Goal: Task Accomplishment & Management: Complete application form

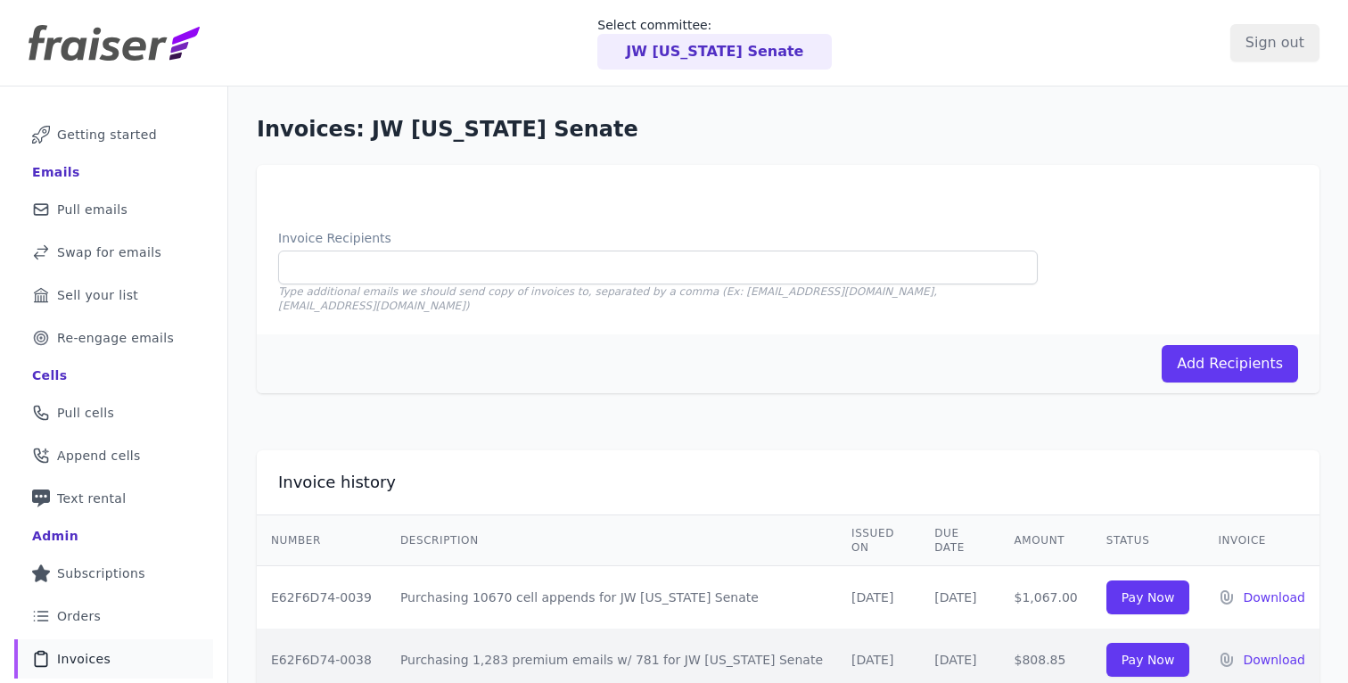
click at [699, 47] on p "JW Kentucky Senate" at bounding box center [714, 51] width 177 height 21
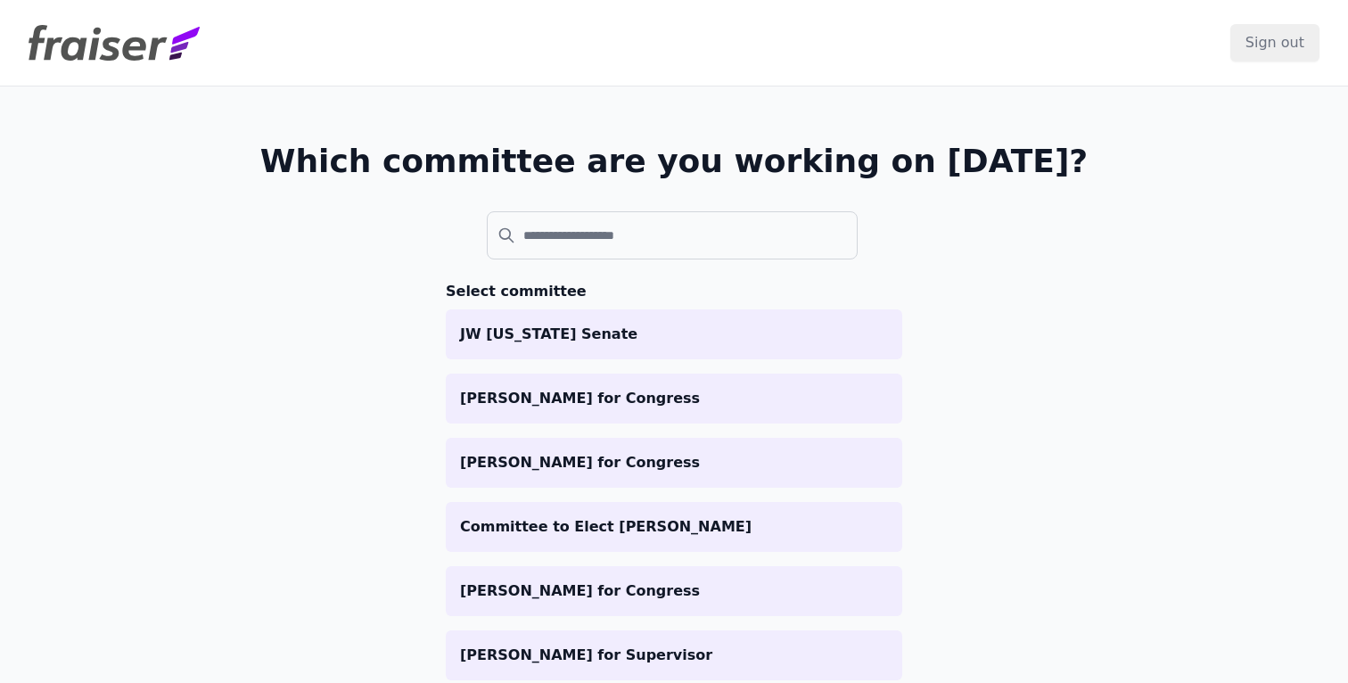
click at [687, 55] on header "Sign out" at bounding box center [674, 43] width 1348 height 86
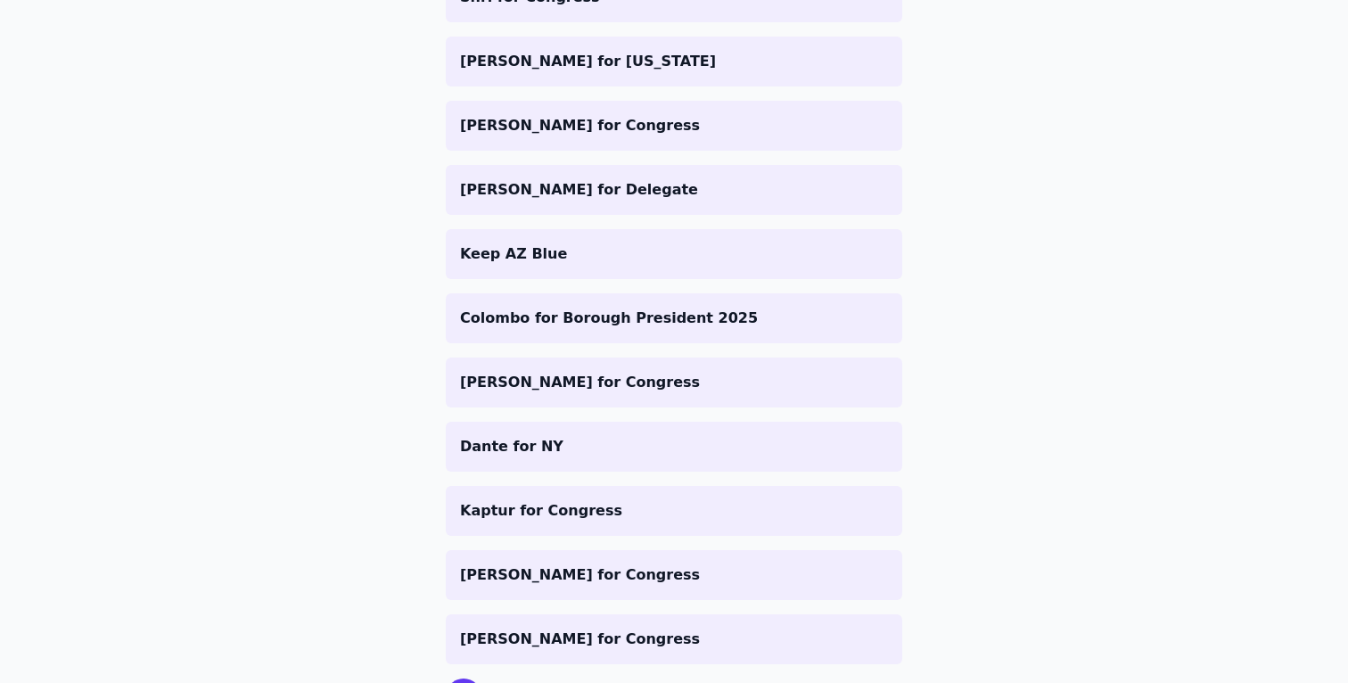
scroll to position [810, 0]
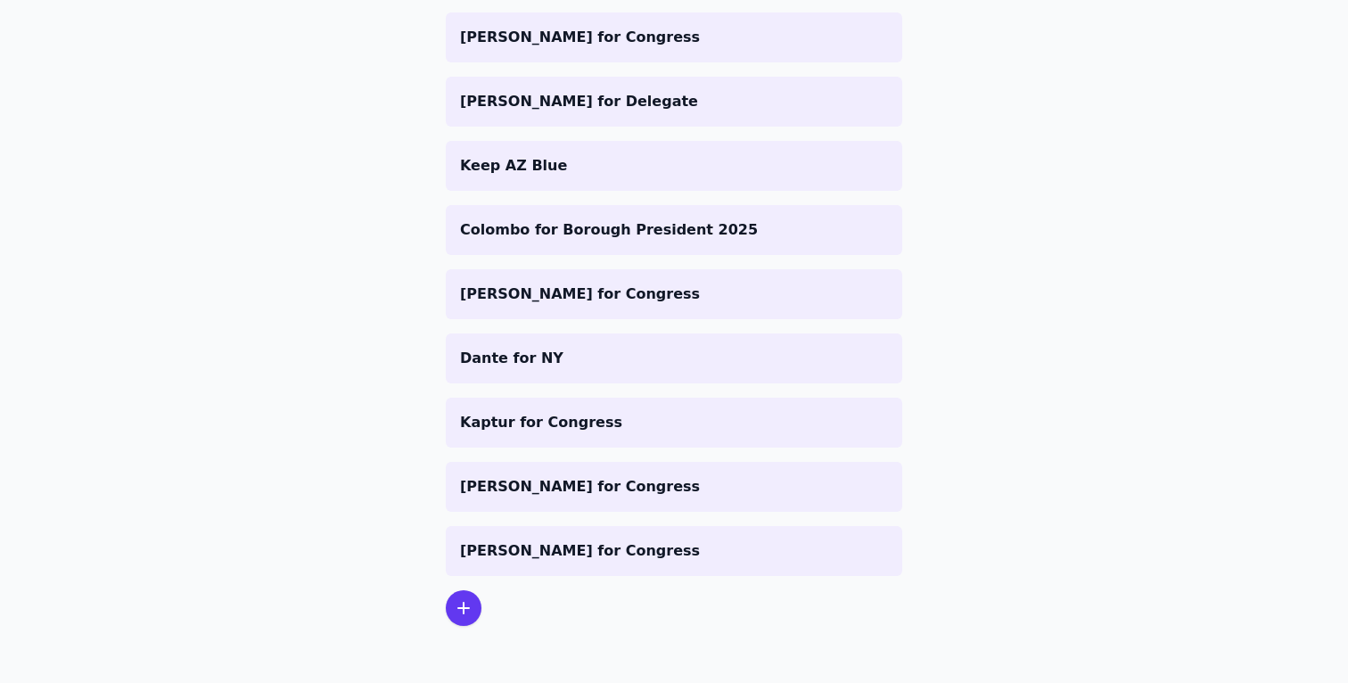
click at [463, 603] on icon at bounding box center [463, 608] width 11 height 11
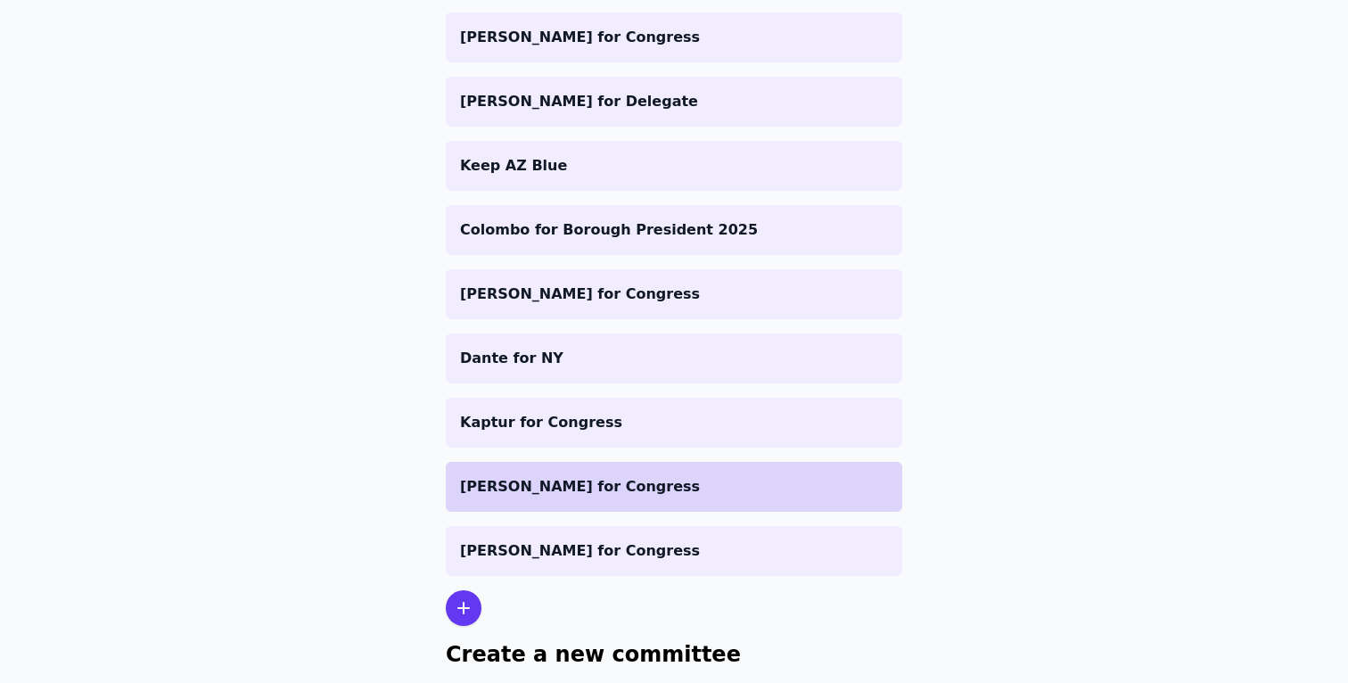
scroll to position [985, 0]
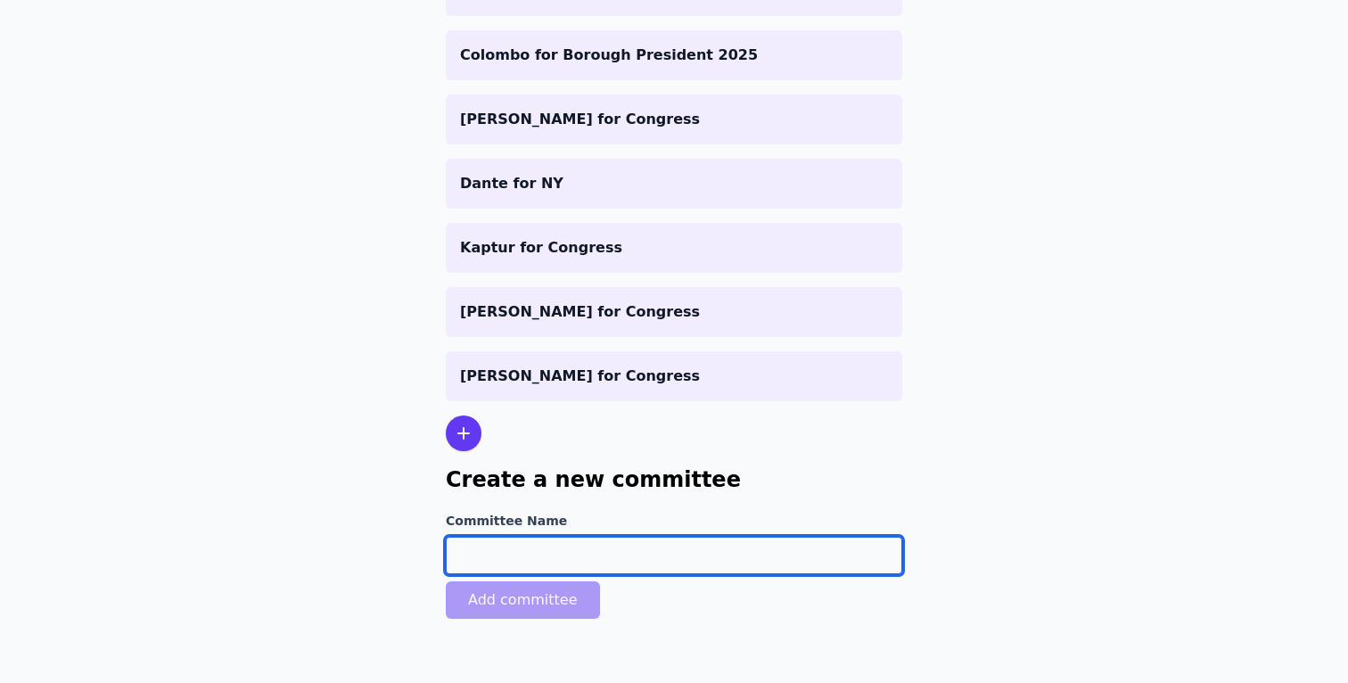
click at [502, 571] on input "Committee Name" at bounding box center [674, 555] width 456 height 37
type input "[PERSON_NAME]"
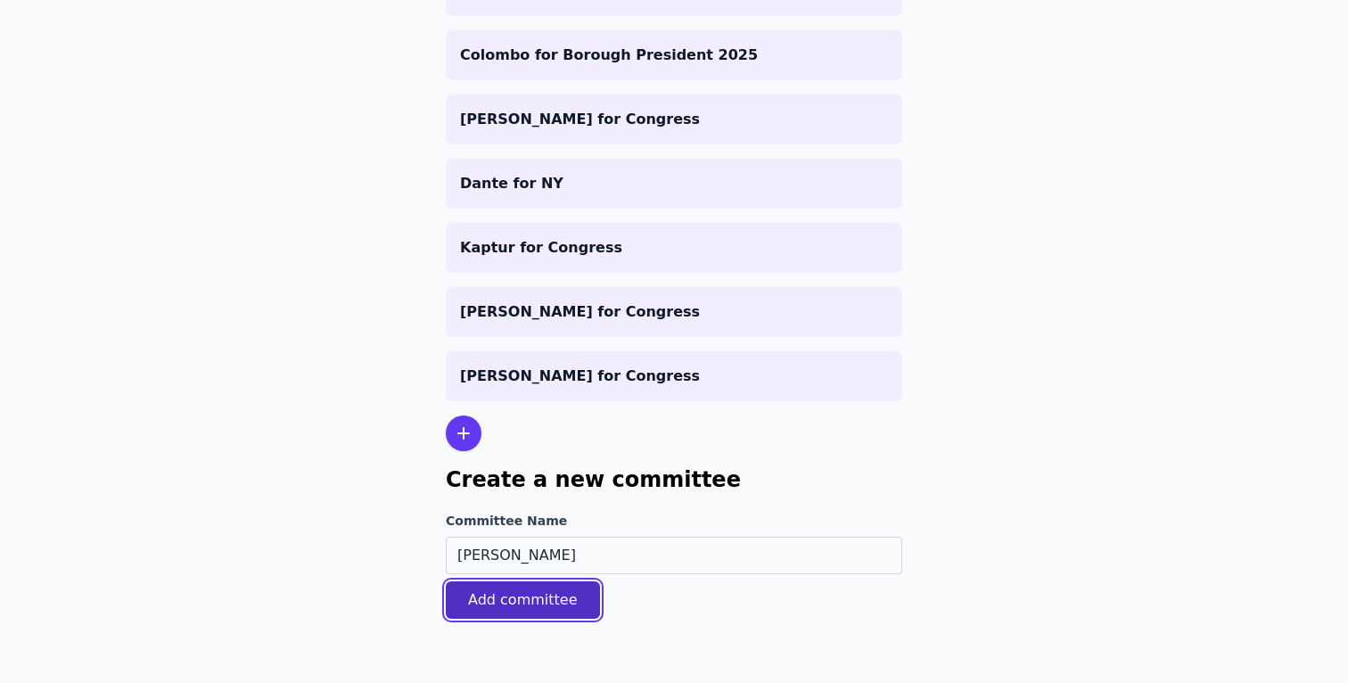
click at [546, 602] on button "Add committee" at bounding box center [523, 599] width 154 height 37
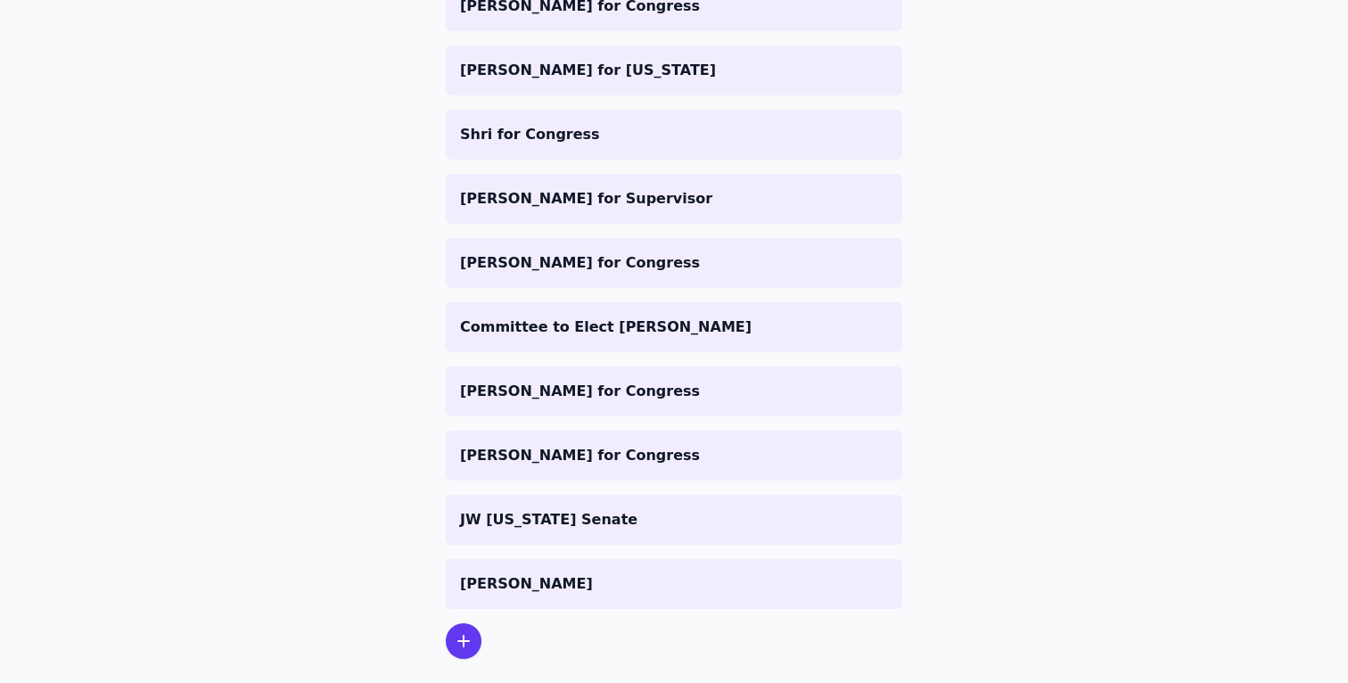
scroll to position [935, 0]
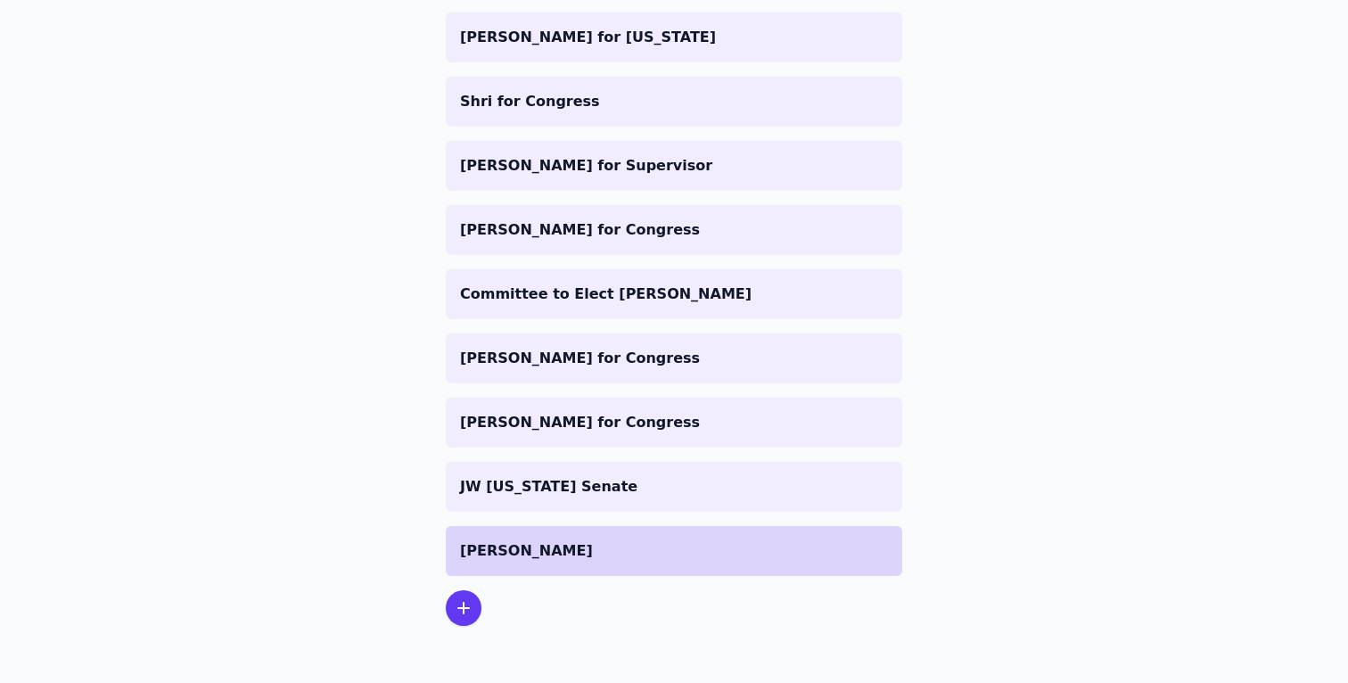
click at [588, 559] on p "[PERSON_NAME]" at bounding box center [674, 550] width 428 height 21
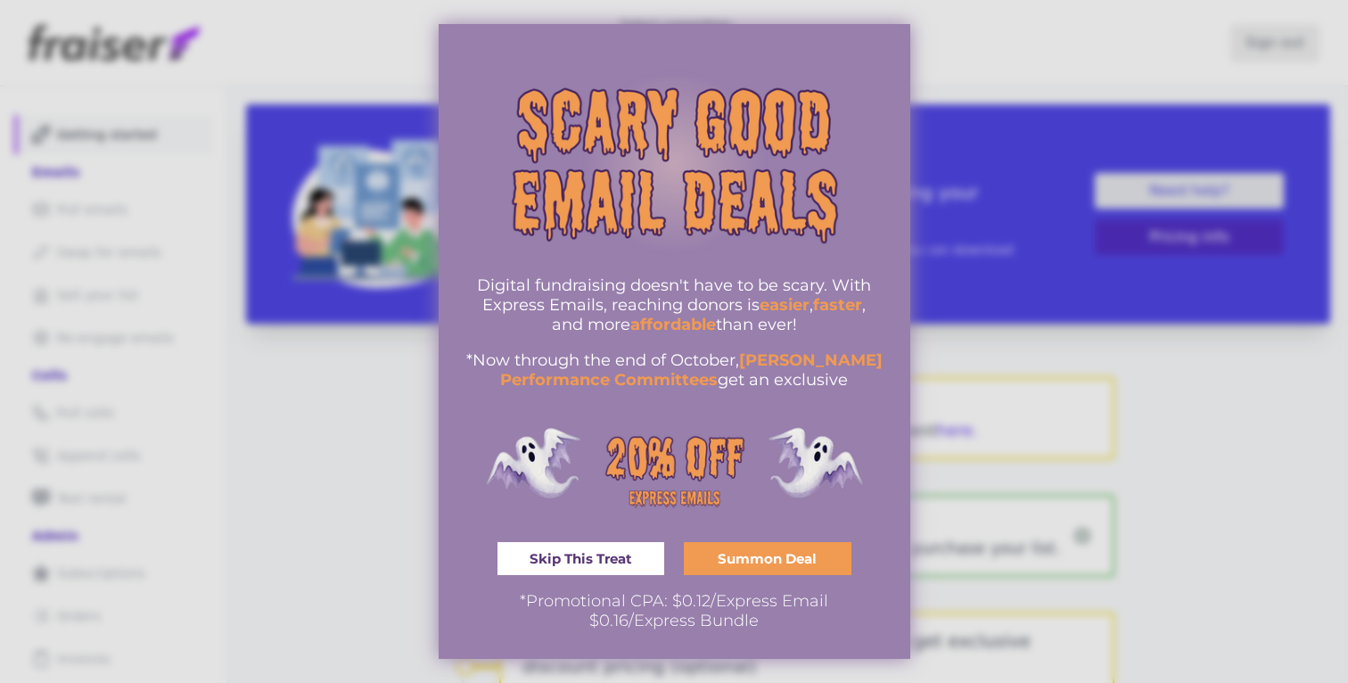
click at [1030, 480] on div at bounding box center [674, 341] width 1348 height 683
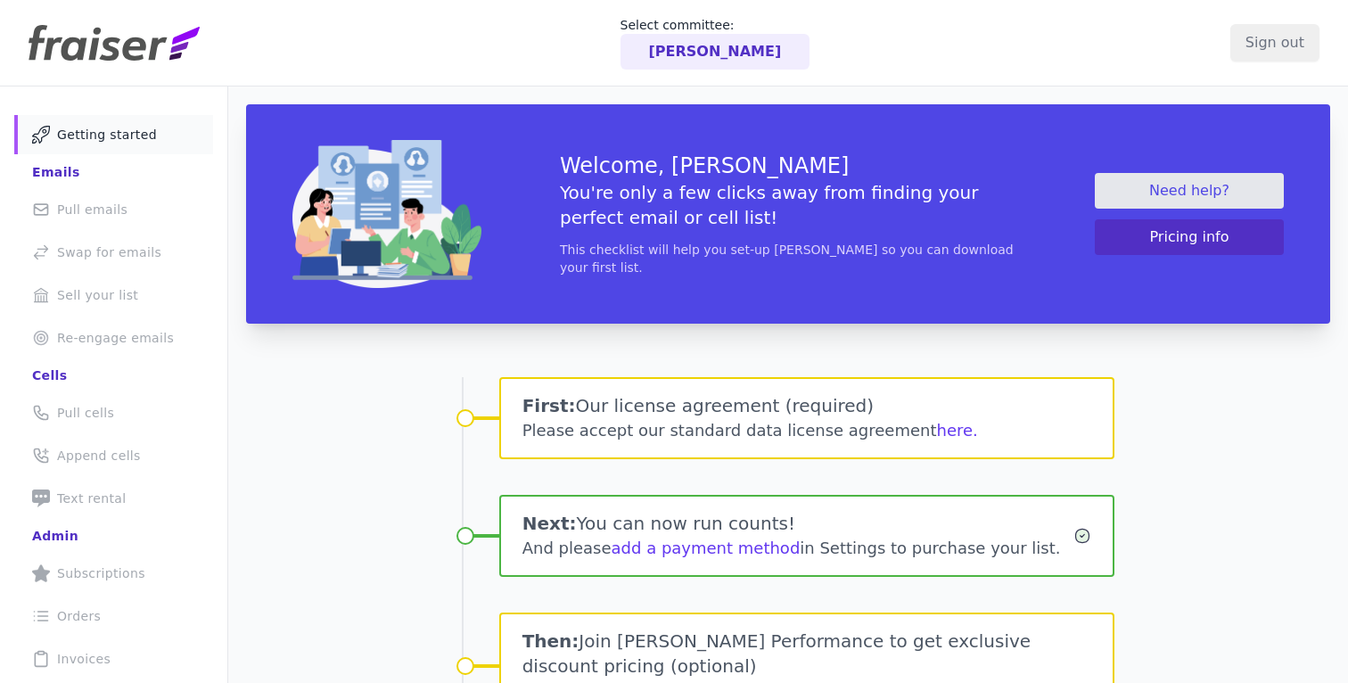
click at [992, 384] on div "First: Our license agreement (required) Please accept our standard data license…" at bounding box center [807, 418] width 616 height 82
click at [937, 430] on button "here." at bounding box center [957, 430] width 41 height 25
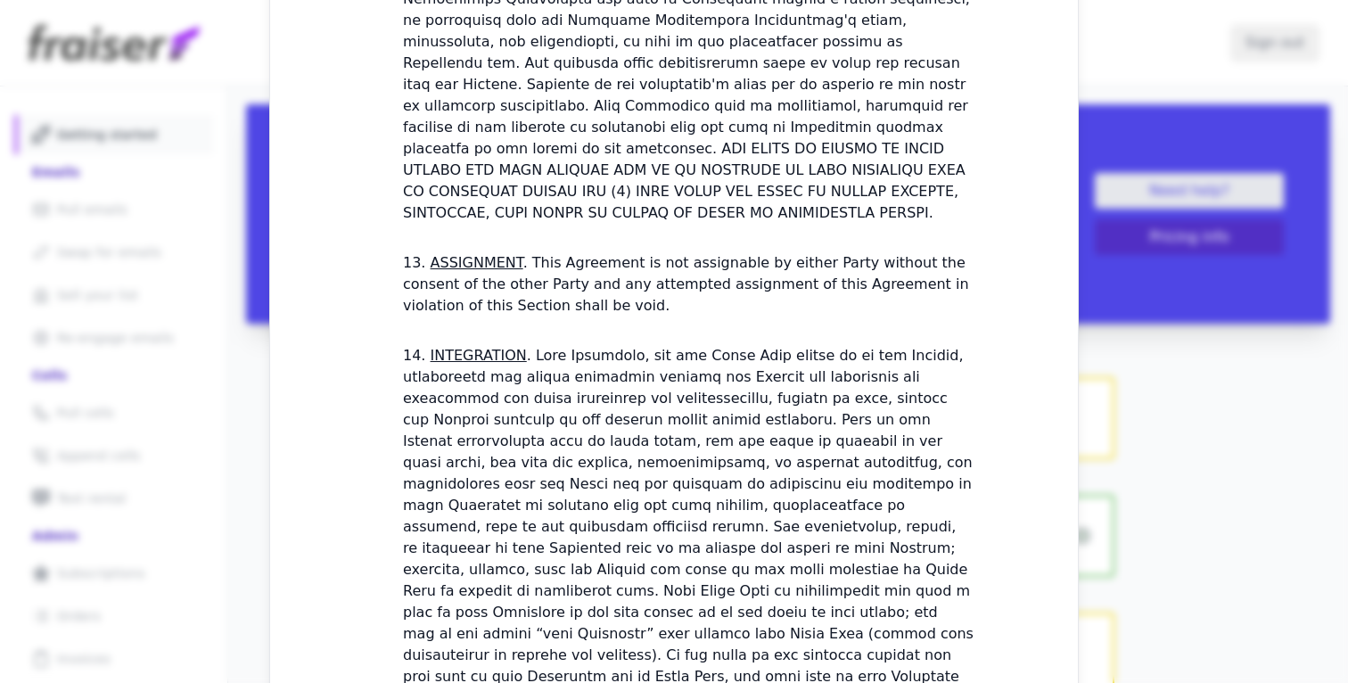
scroll to position [5350, 0]
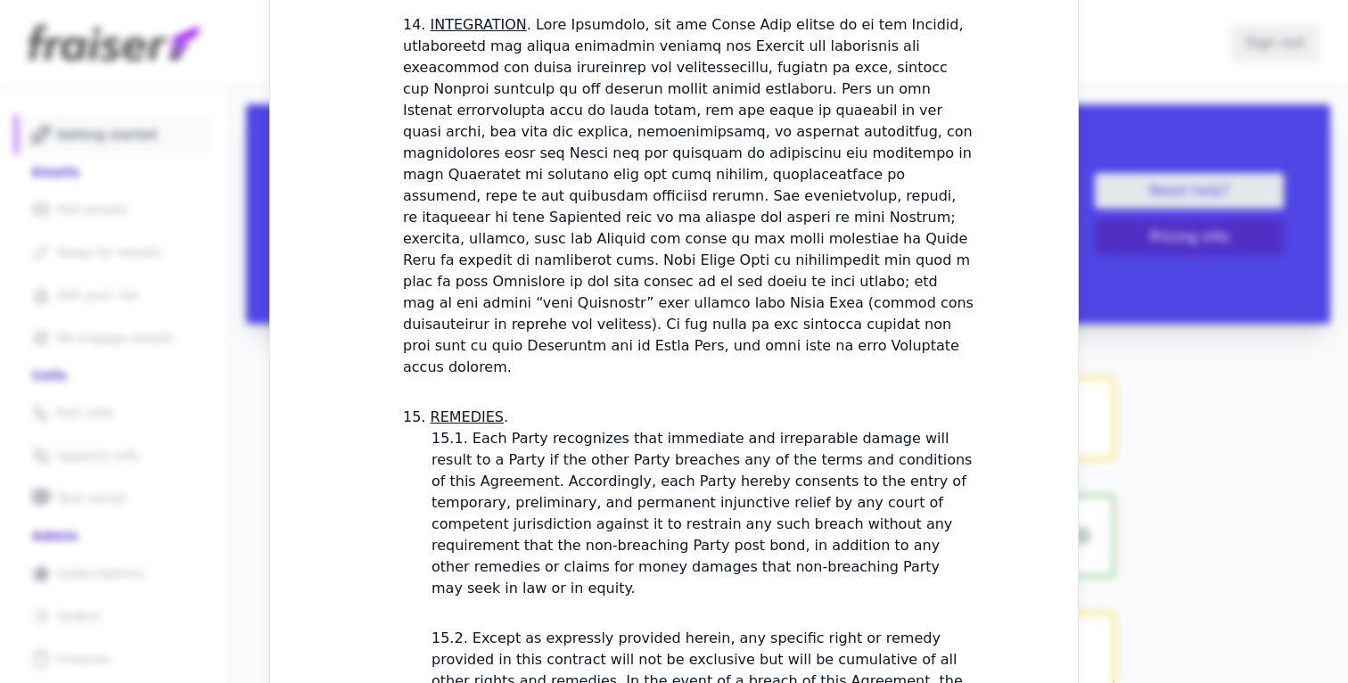
checkbox input "true"
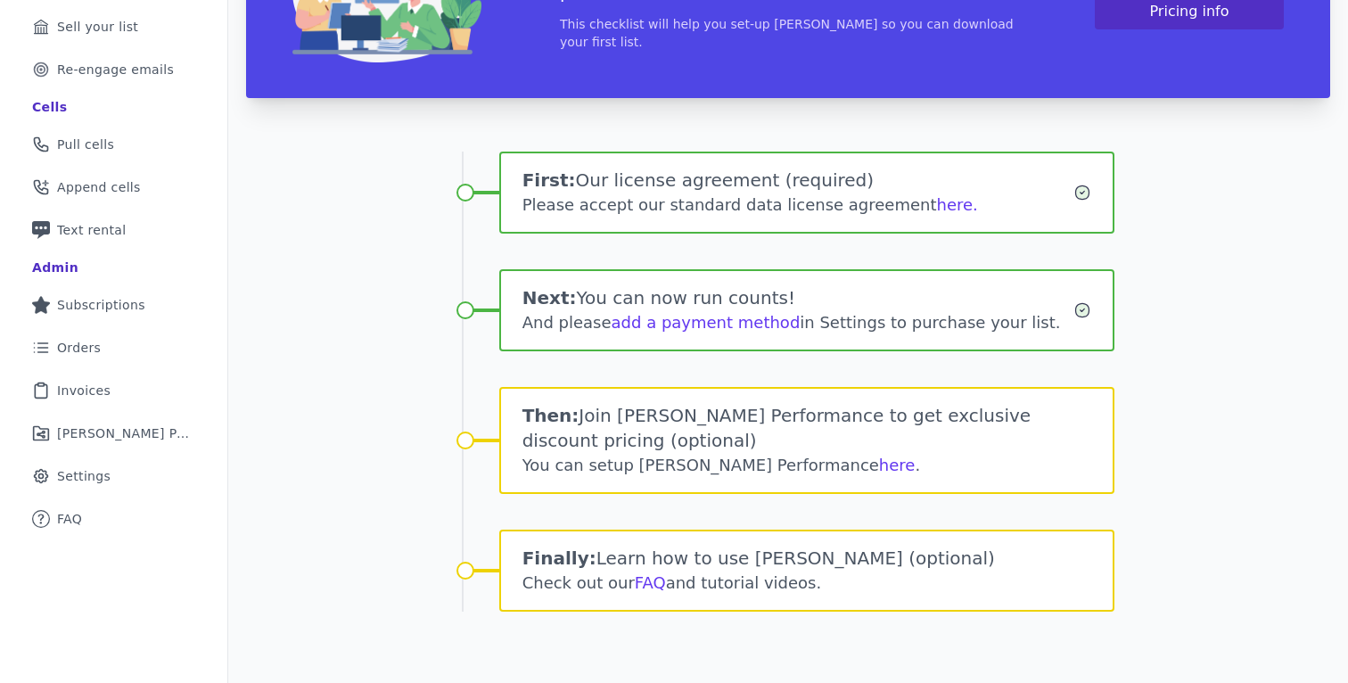
scroll to position [266, 0]
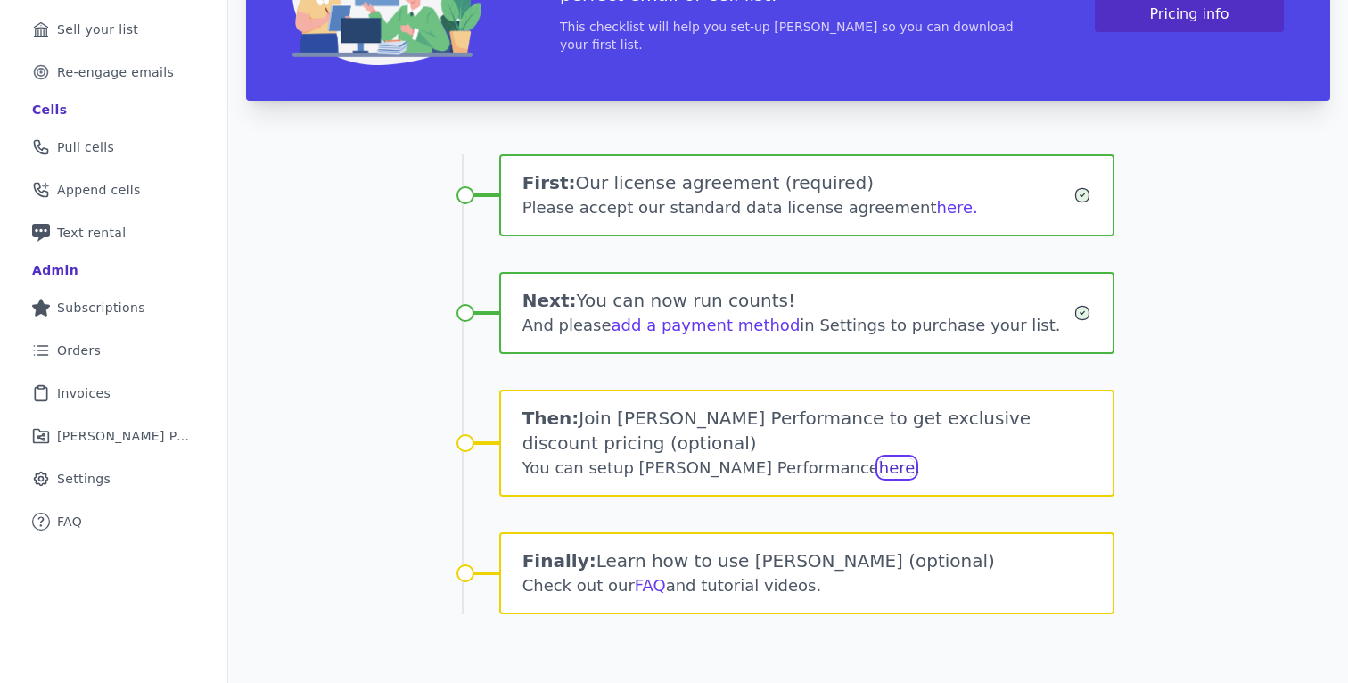
click at [879, 471] on link "here" at bounding box center [897, 467] width 37 height 19
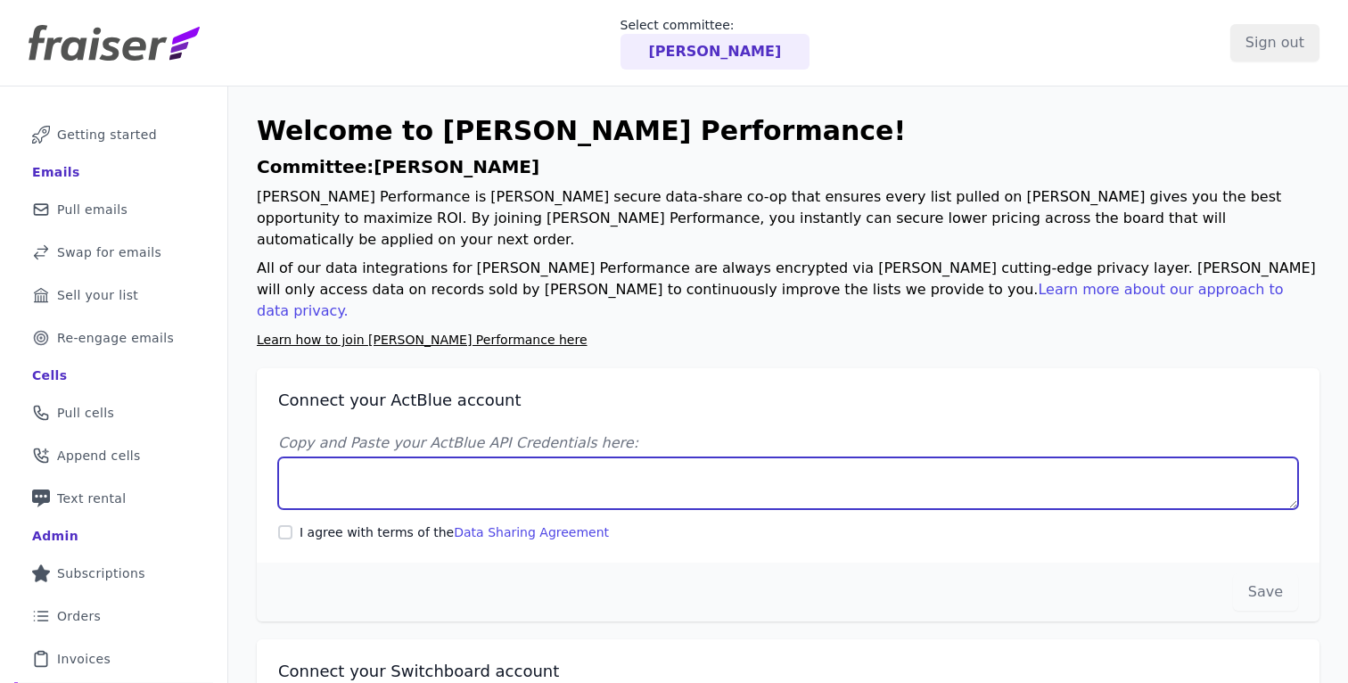
click at [478, 457] on textarea "Copy and Paste your ActBlue API Credentials here:" at bounding box center [788, 483] width 1020 height 52
paste textarea "Client UUID: 64ebaec3-5ce1-4a9f-b4ae-36e45ae2ebb0 Client Secret: M9ZOi7JVWvACc7…"
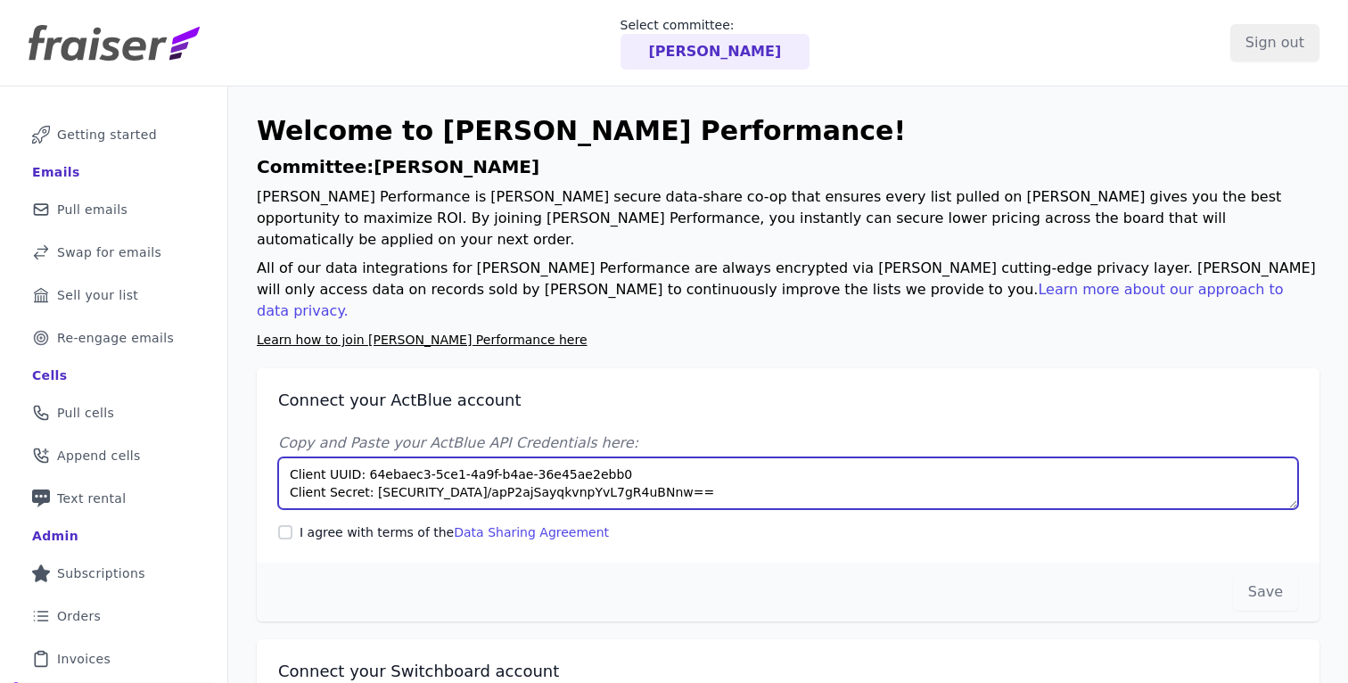
type textarea "Client UUID: 64ebaec3-5ce1-4a9f-b4ae-36e45ae2ebb0 Client Secret: M9ZOi7JVWvACc7…"
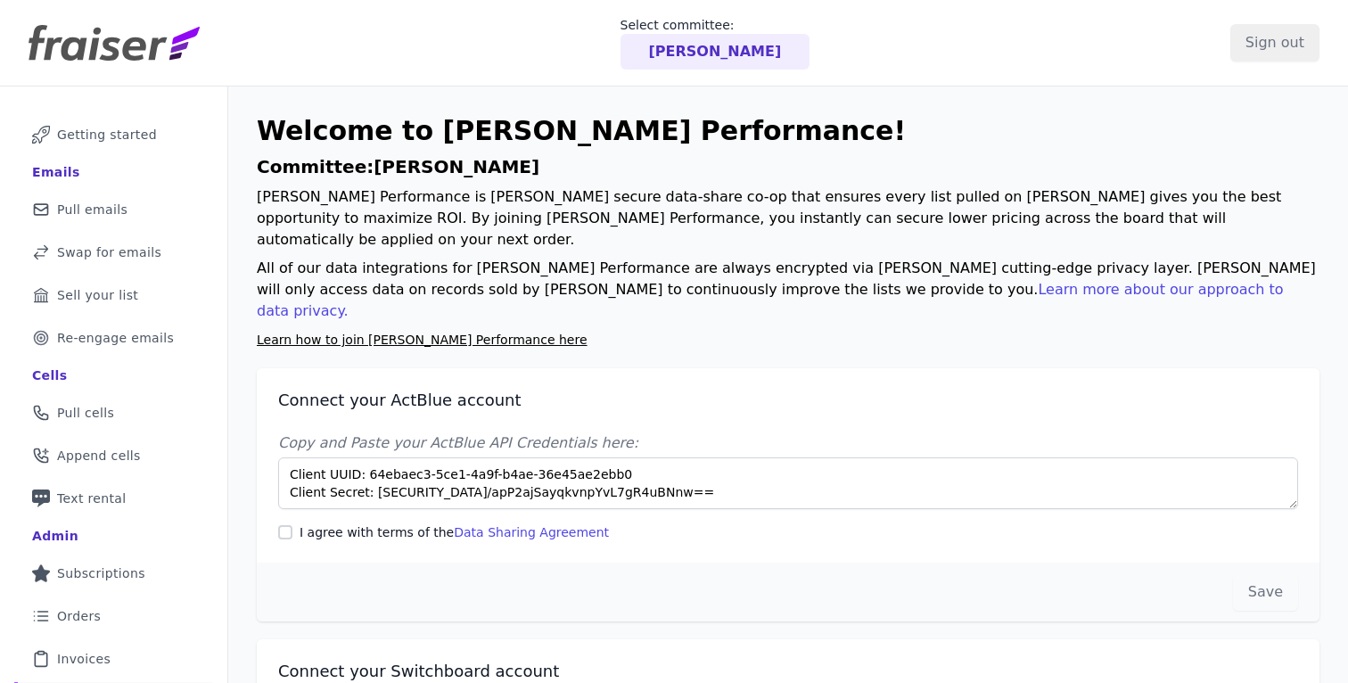
click at [281, 523] on div "I agree with terms of the Data Sharing Agreement" at bounding box center [788, 532] width 1020 height 18
click at [284, 525] on input "I agree with terms of the Data Sharing Agreement" at bounding box center [285, 532] width 14 height 14
checkbox input "true"
click at [1262, 573] on button "Save" at bounding box center [1265, 591] width 65 height 37
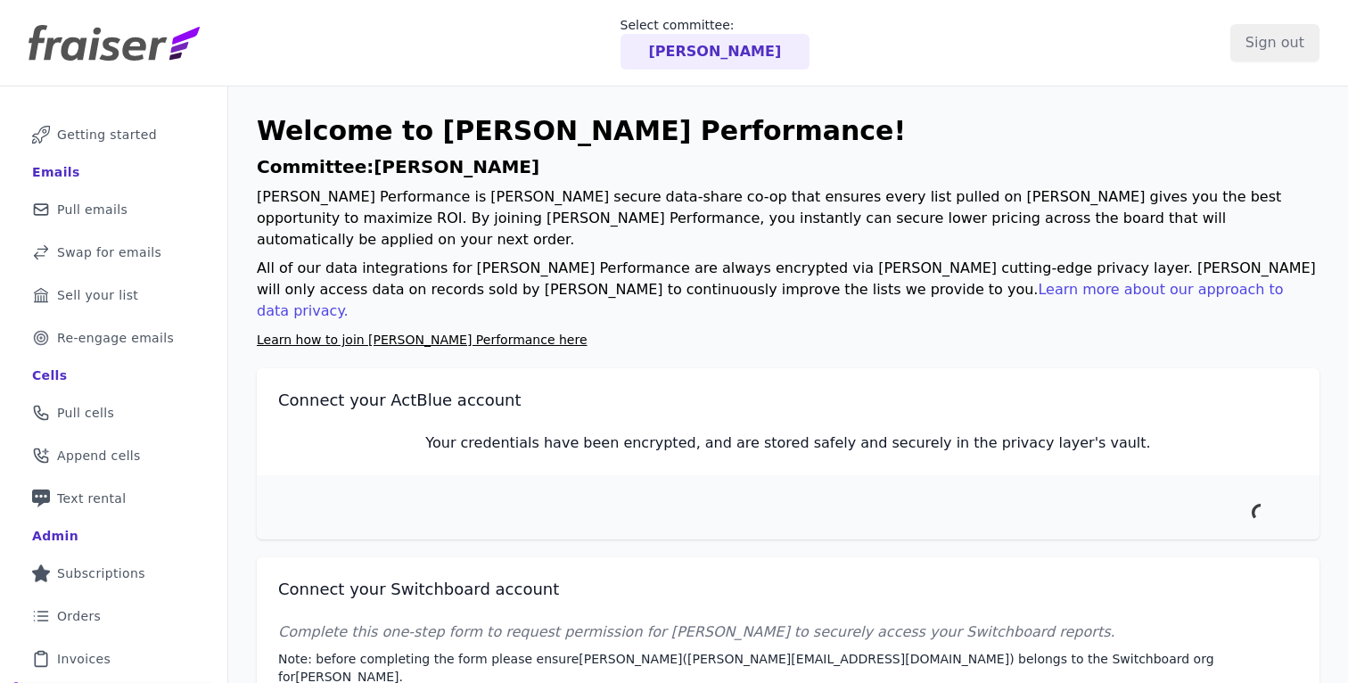
scroll to position [124, 0]
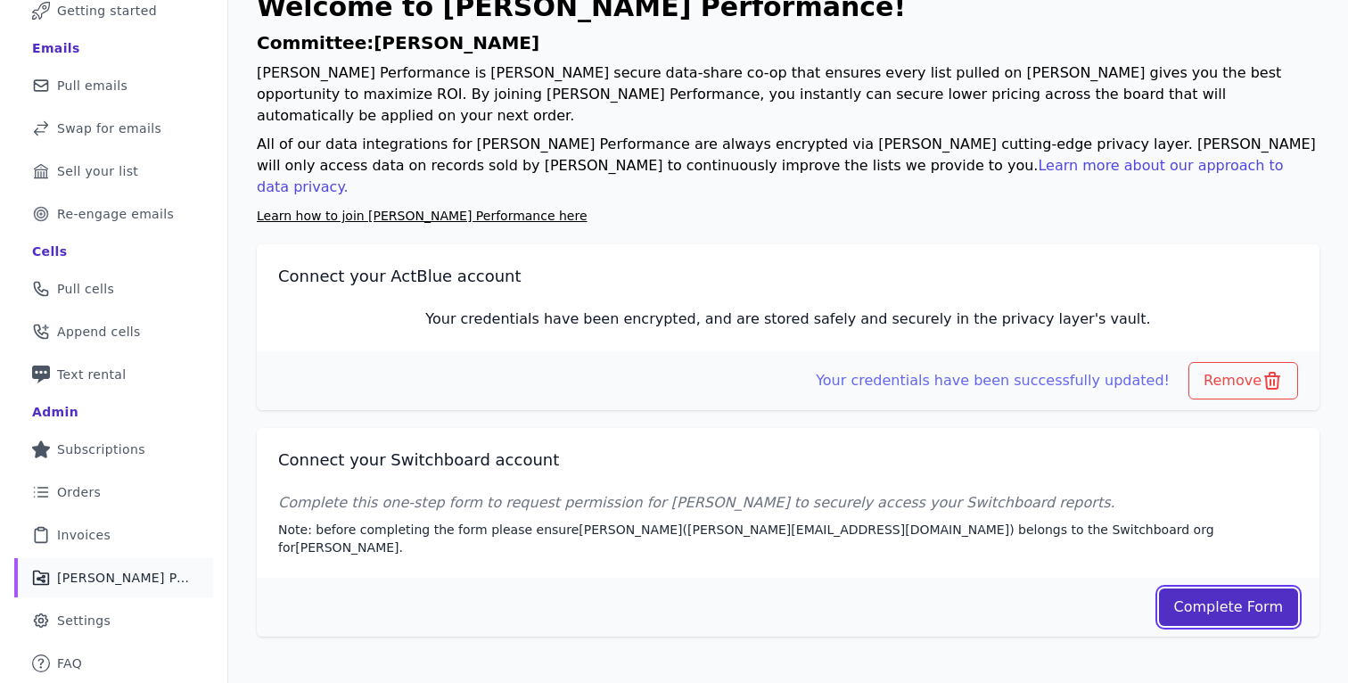
click at [1211, 588] on link "Complete Form" at bounding box center [1229, 606] width 140 height 37
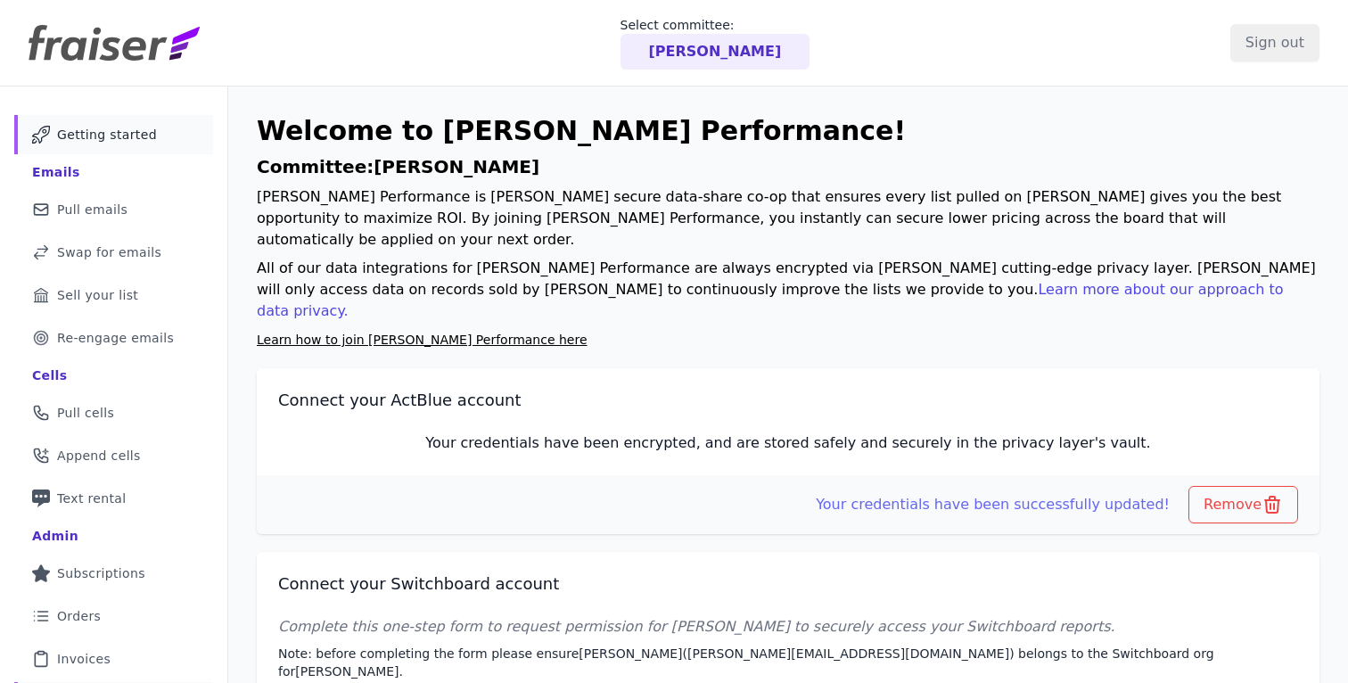
click at [111, 134] on span "Getting started" at bounding box center [107, 135] width 100 height 18
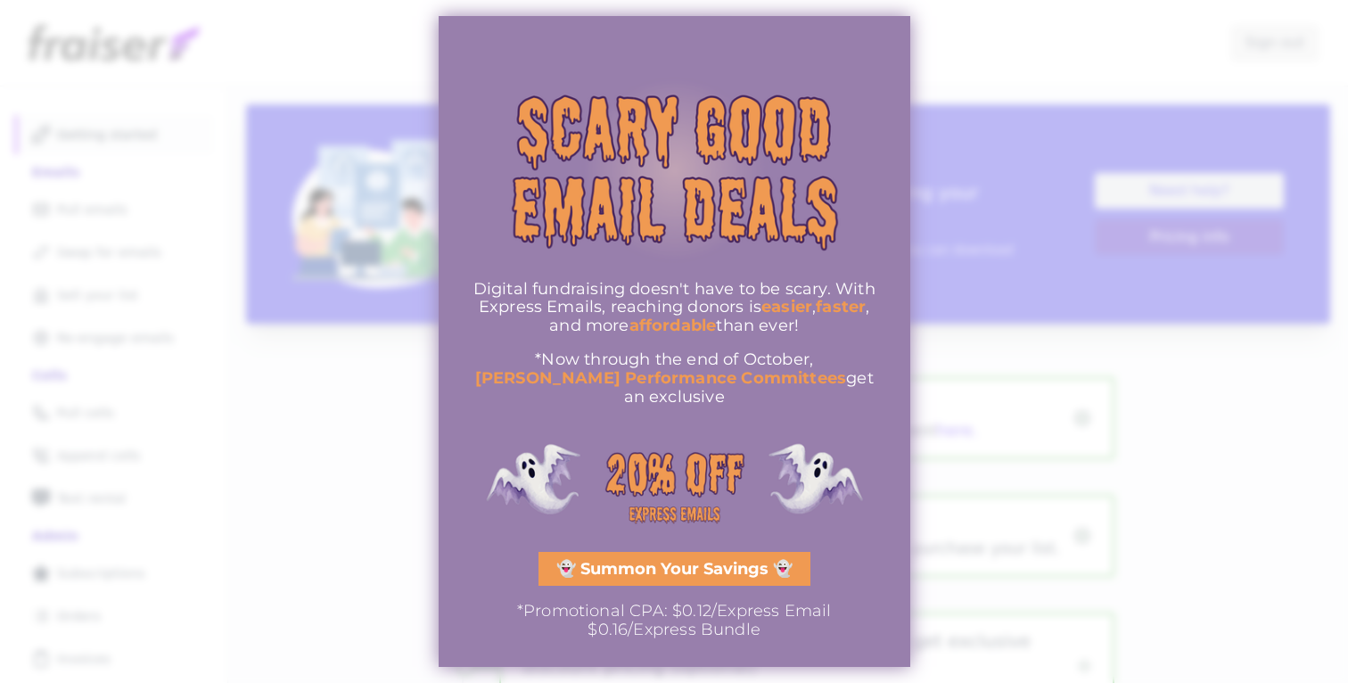
click at [1139, 471] on div at bounding box center [674, 341] width 1348 height 683
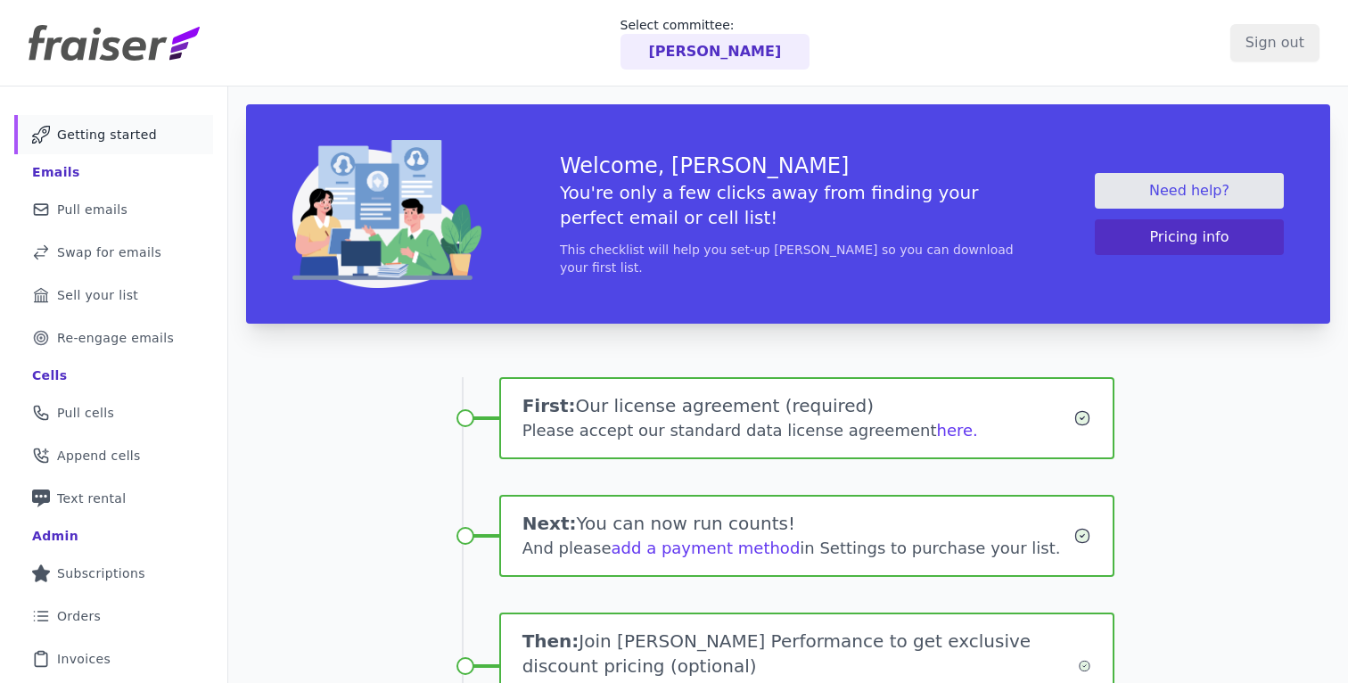
click at [847, 320] on div "Welcome, Andrew You're only a few clicks away from finding your perfect email o…" at bounding box center [788, 213] width 1084 height 219
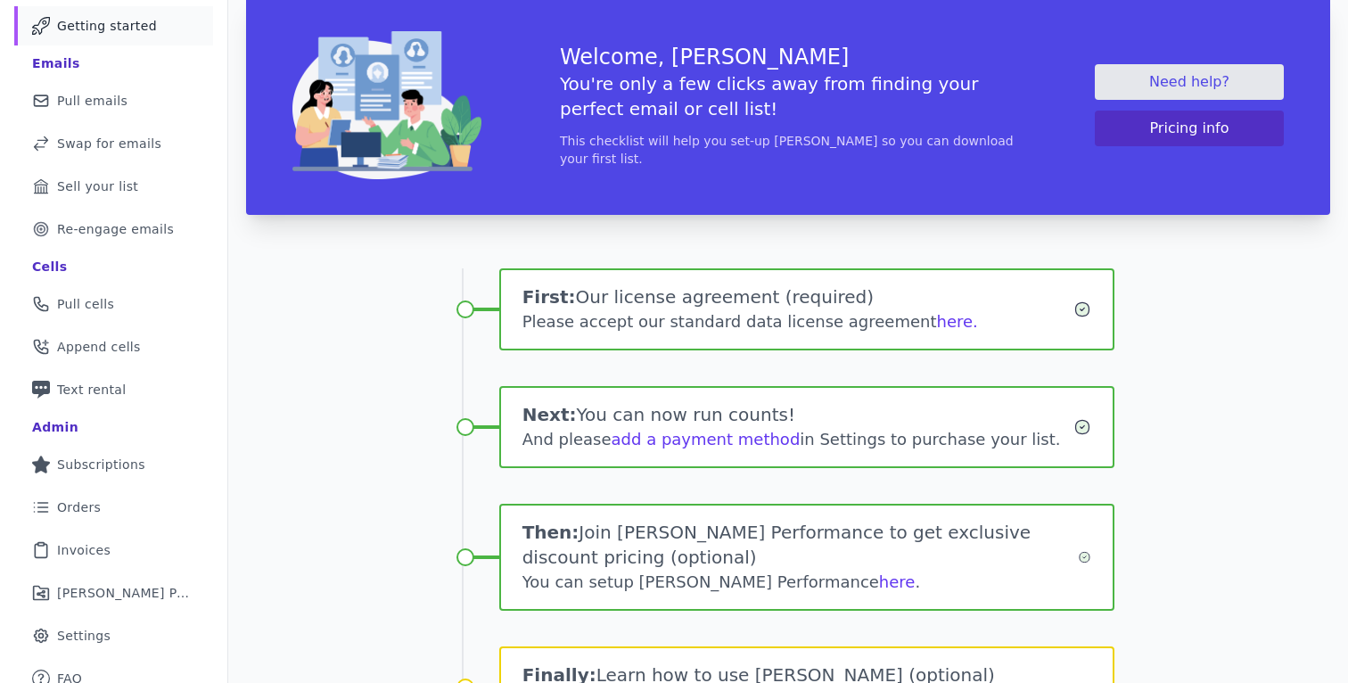
scroll to position [110, 0]
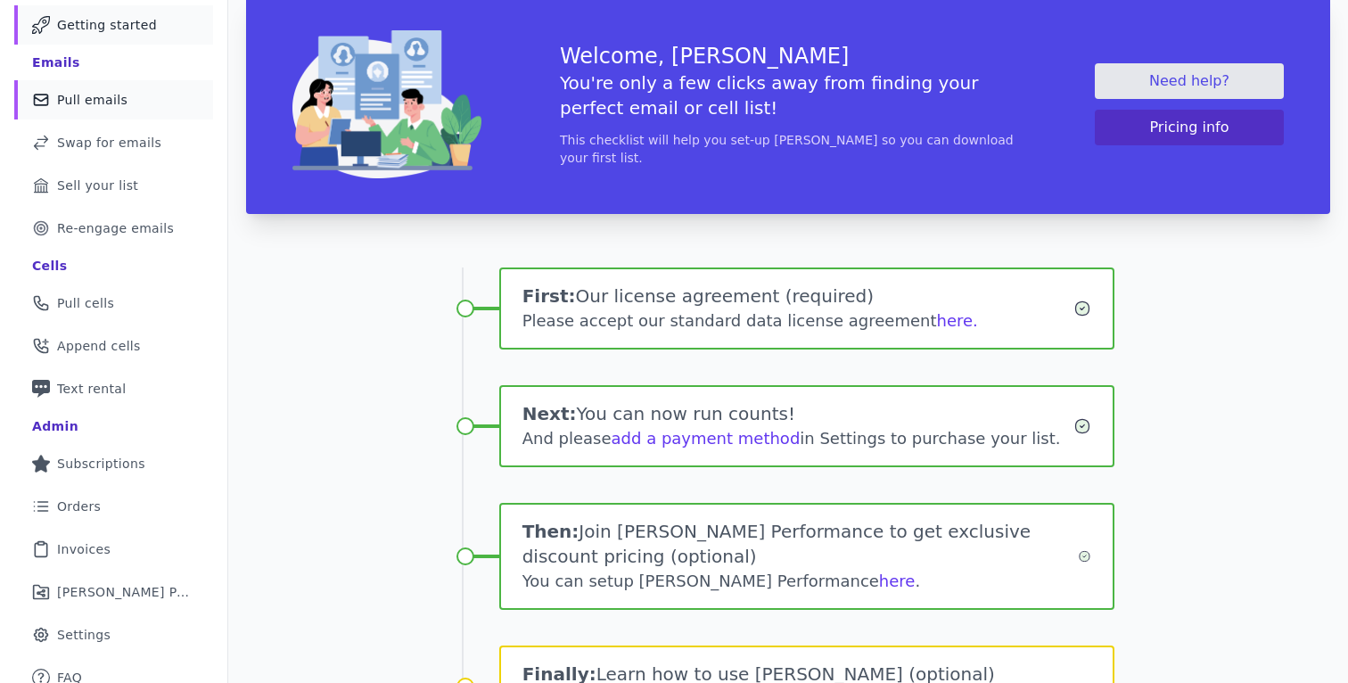
click at [75, 102] on span "Pull emails" at bounding box center [92, 100] width 70 height 18
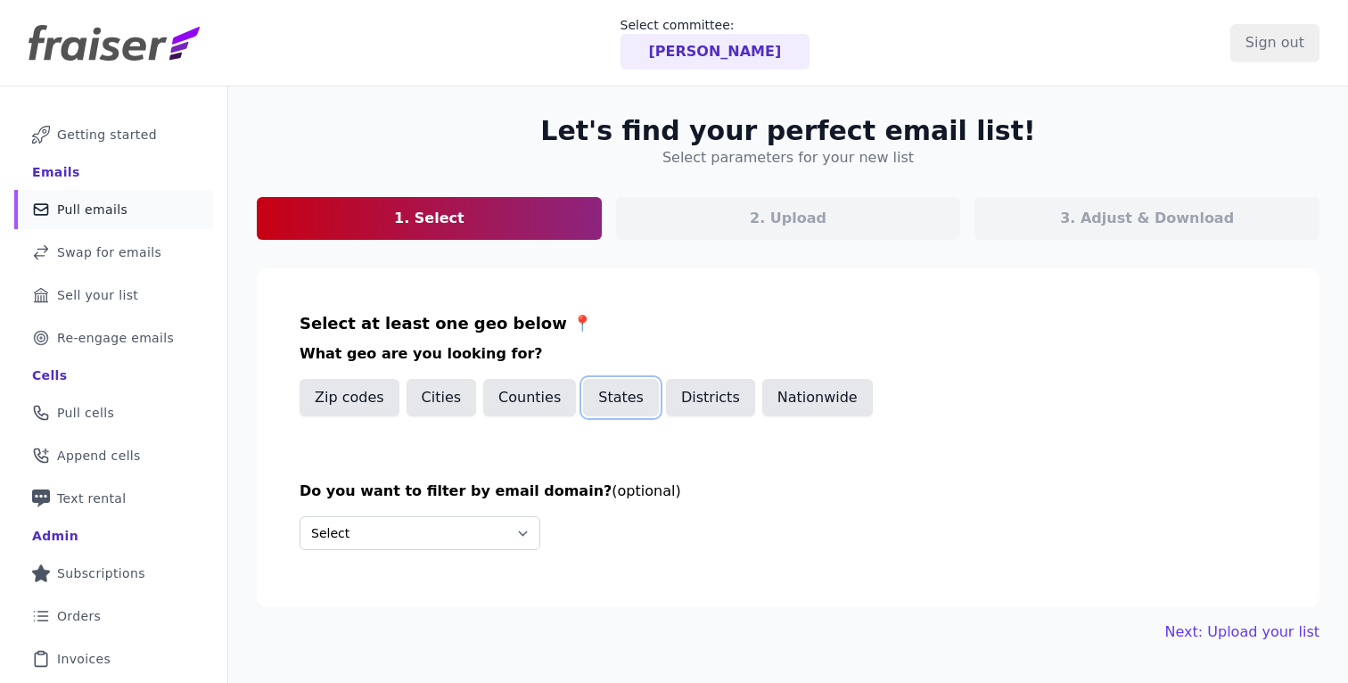
click at [602, 407] on button "States" at bounding box center [621, 397] width 76 height 37
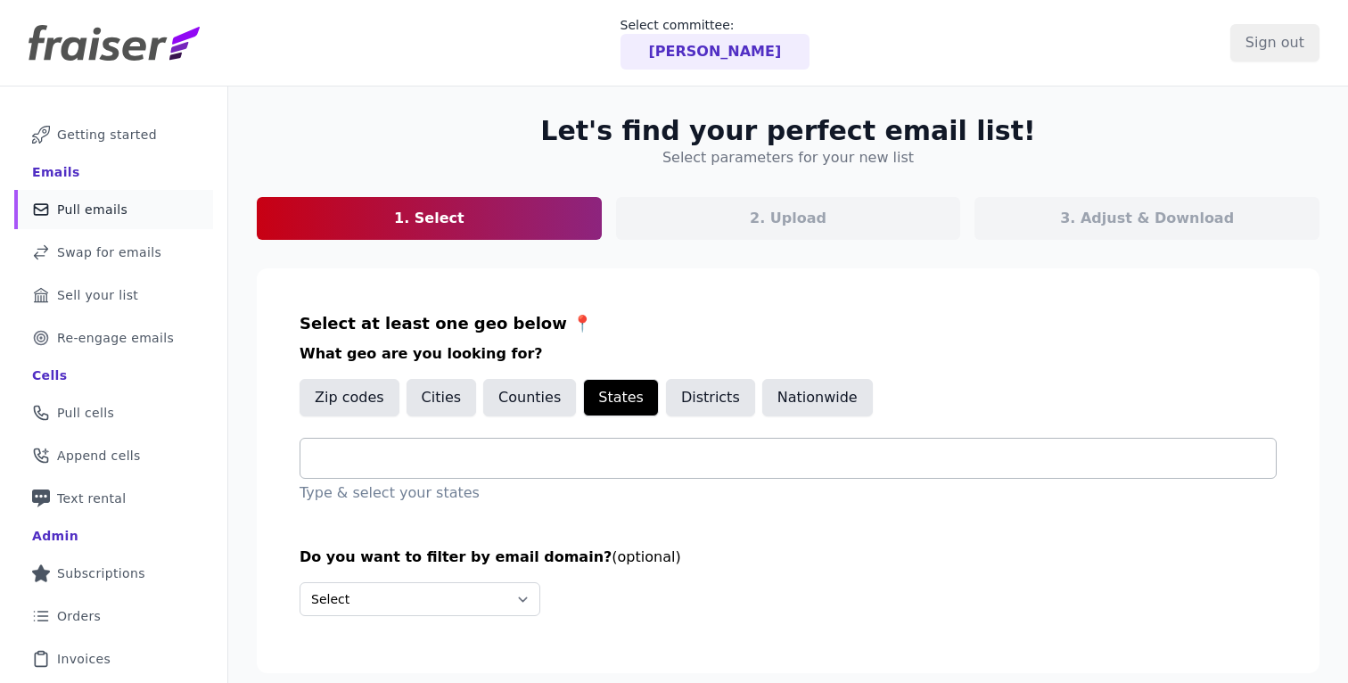
click at [431, 467] on input "text" at bounding box center [795, 458] width 961 height 21
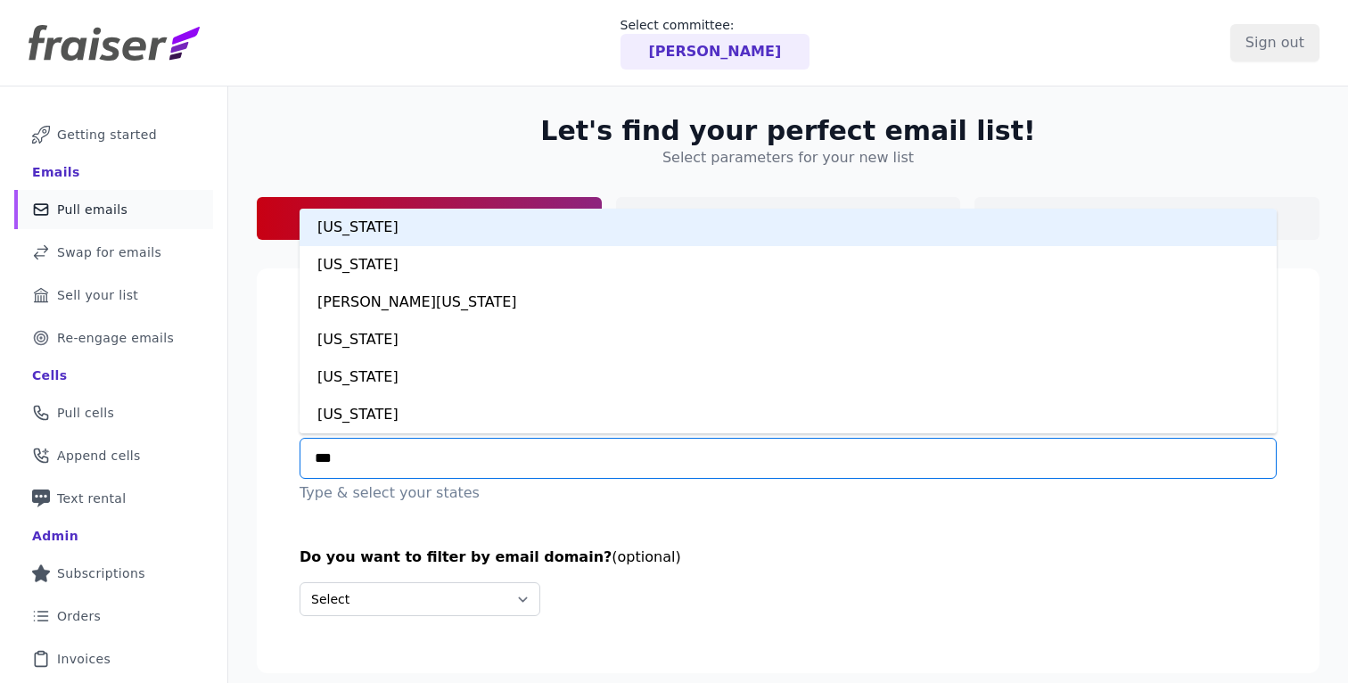
type input "****"
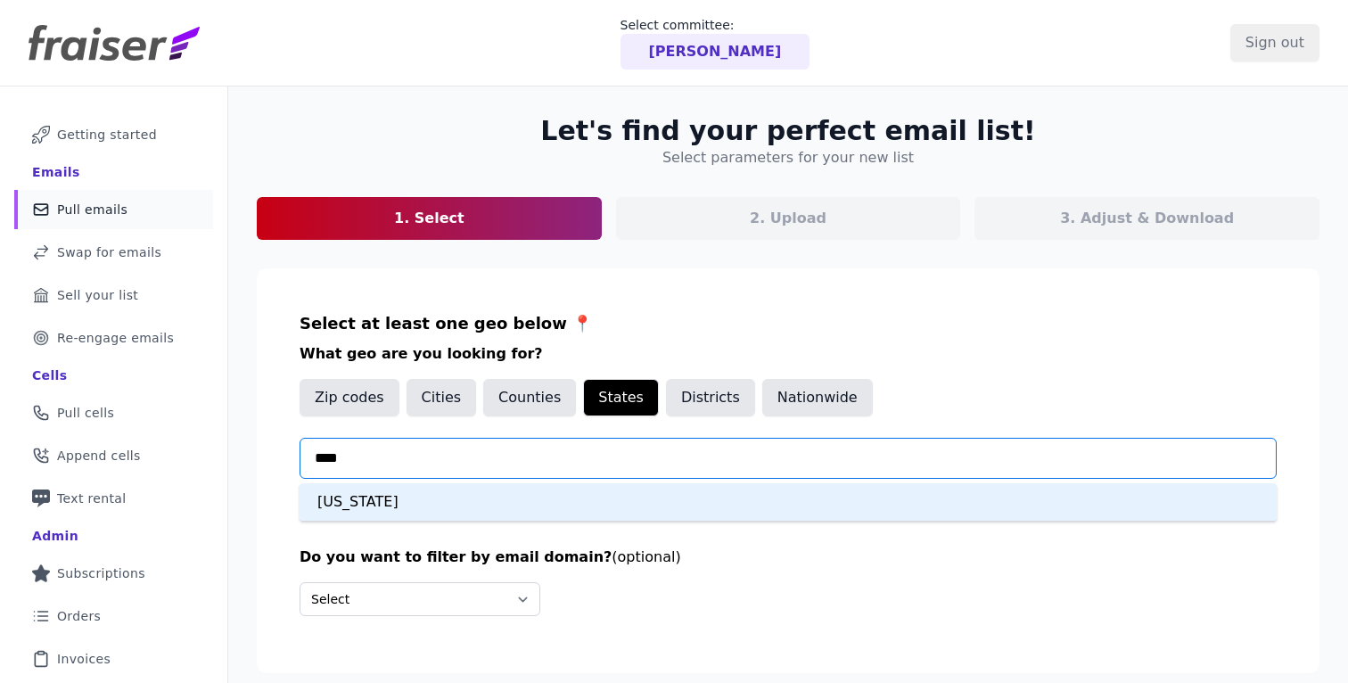
click at [348, 502] on div "Massachusetts" at bounding box center [788, 501] width 977 height 37
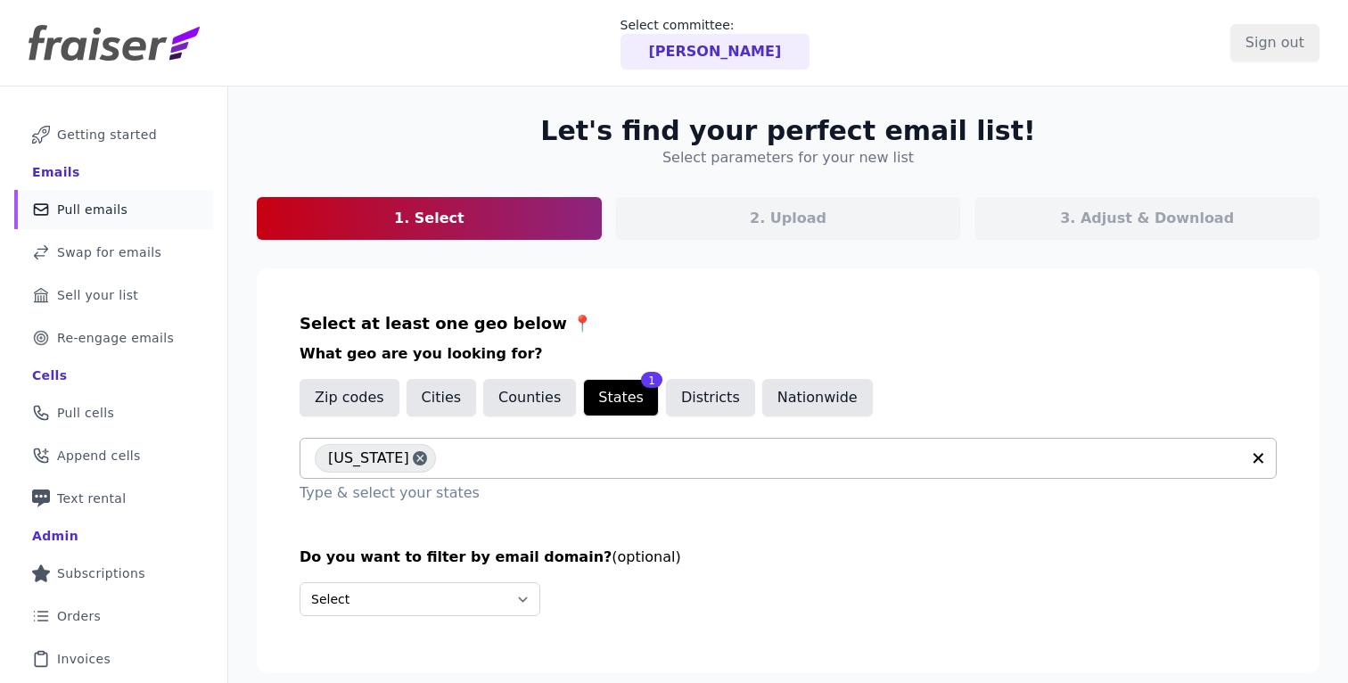
click at [763, 586] on div "Select Include only these domains Include none of these domains" at bounding box center [788, 599] width 977 height 34
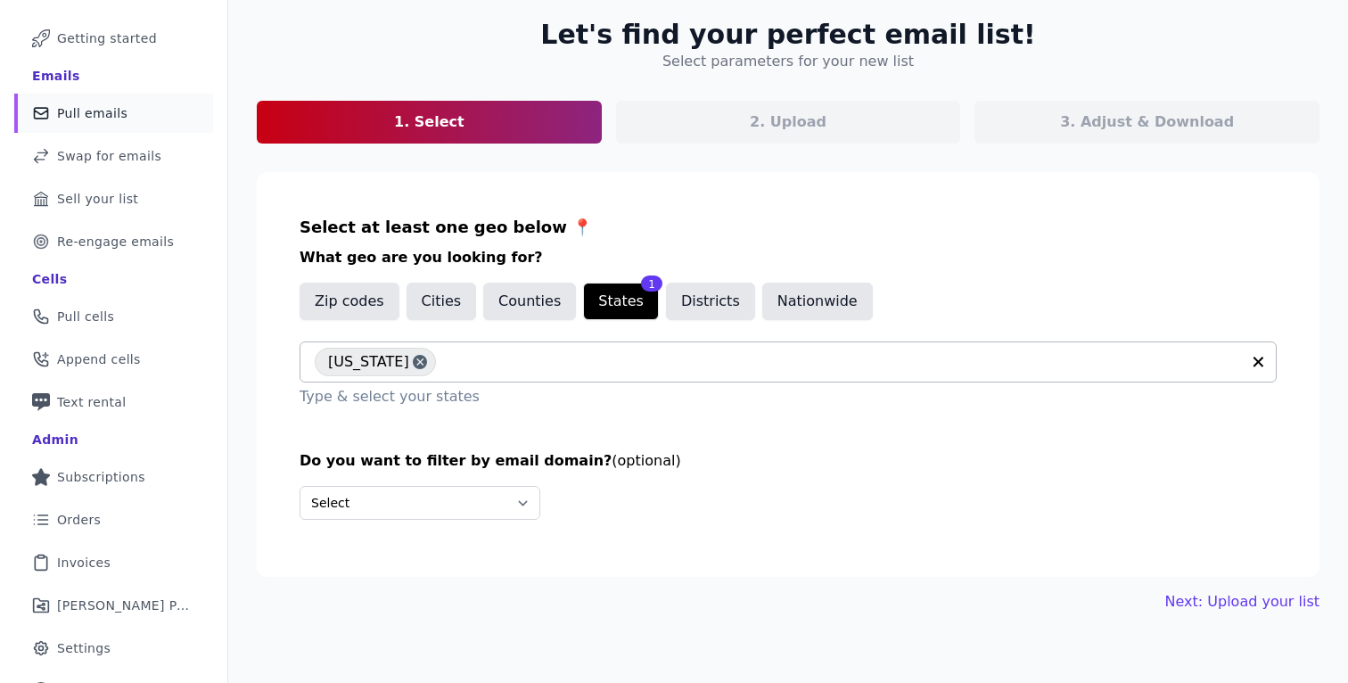
scroll to position [124, 0]
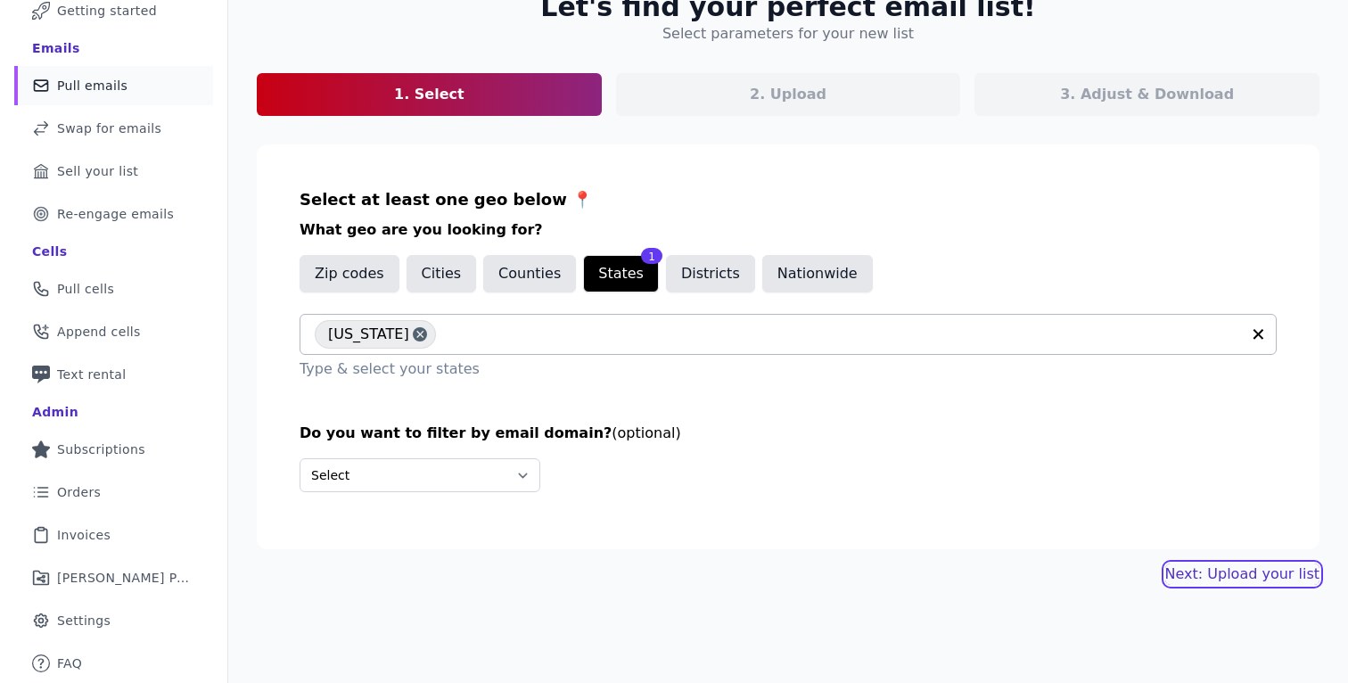
click at [1262, 572] on link "Next: Upload your list" at bounding box center [1242, 573] width 154 height 21
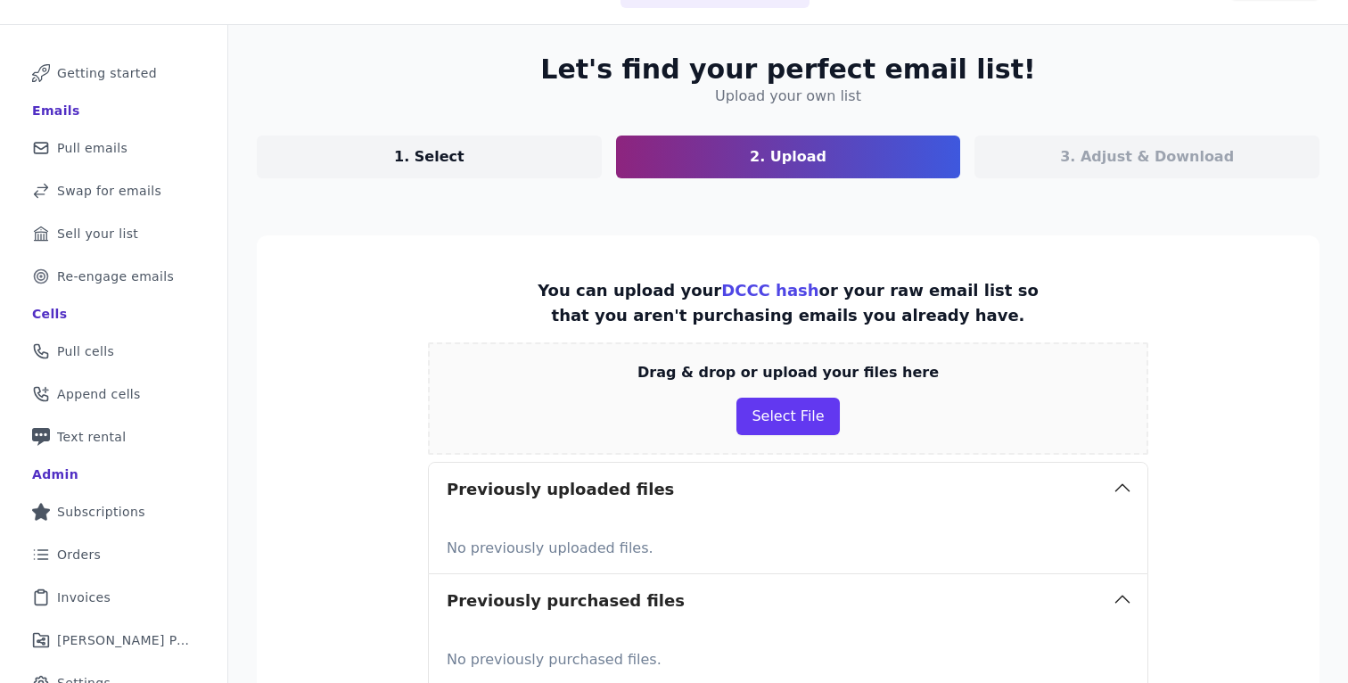
scroll to position [66, 0]
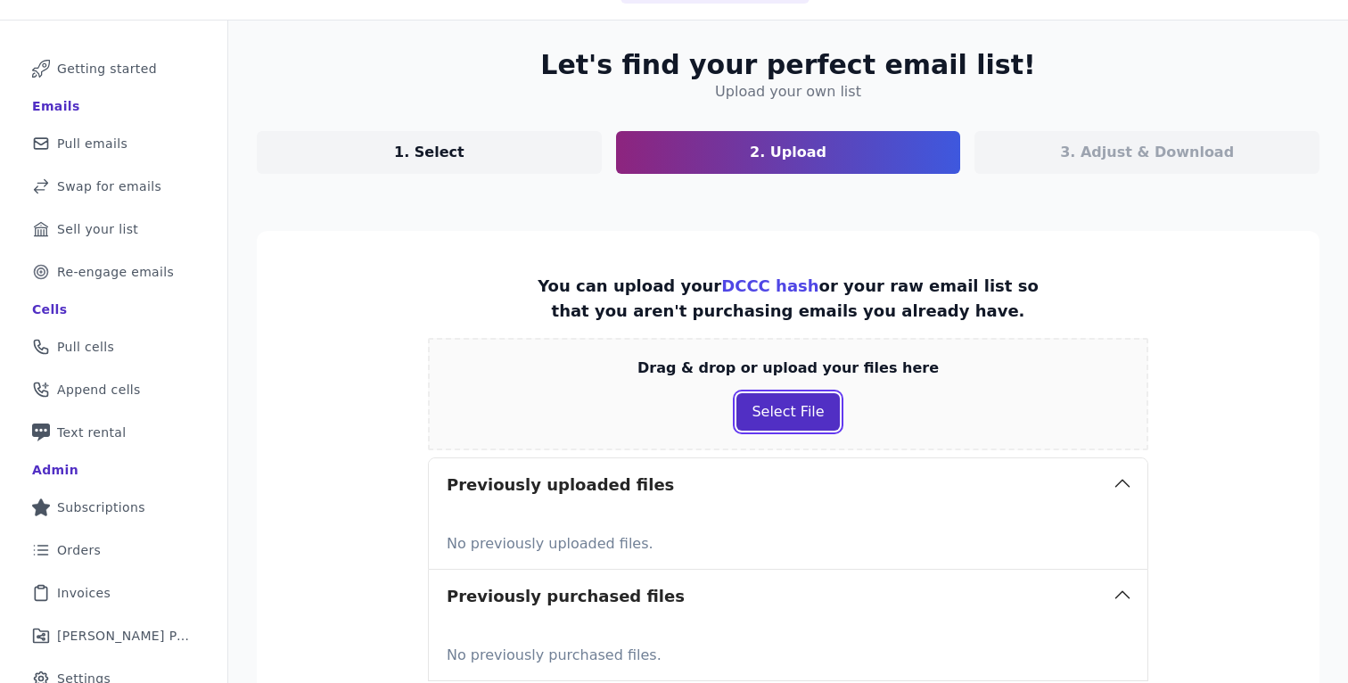
click at [817, 422] on button "Select File" at bounding box center [787, 411] width 103 height 37
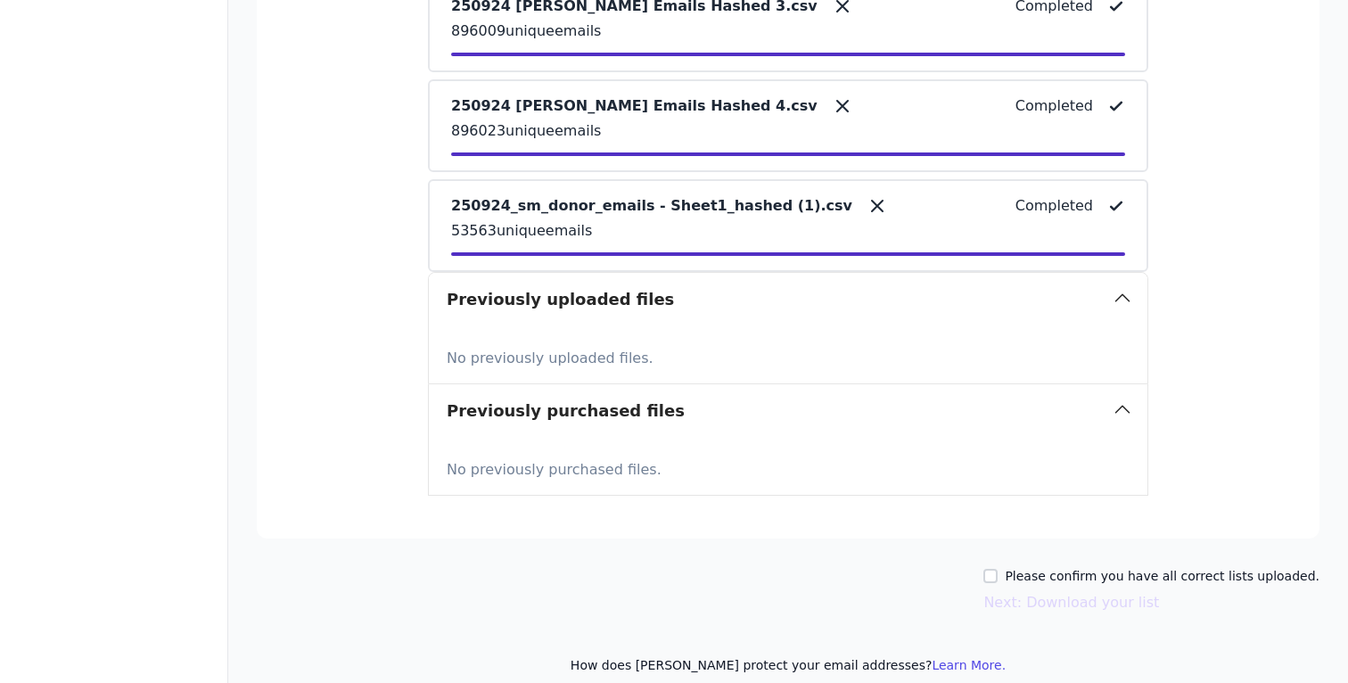
scroll to position [847, 0]
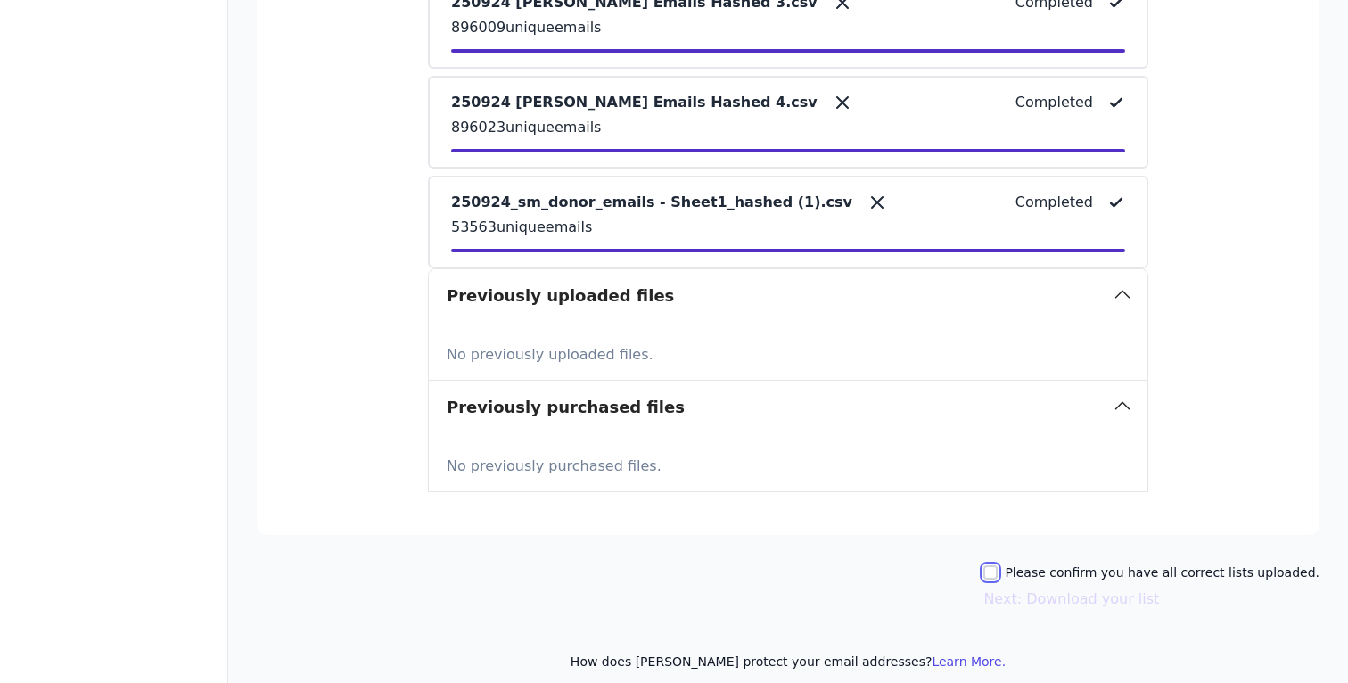
click at [998, 577] on input "Please confirm you have all correct lists uploaded." at bounding box center [990, 572] width 14 height 14
checkbox input "true"
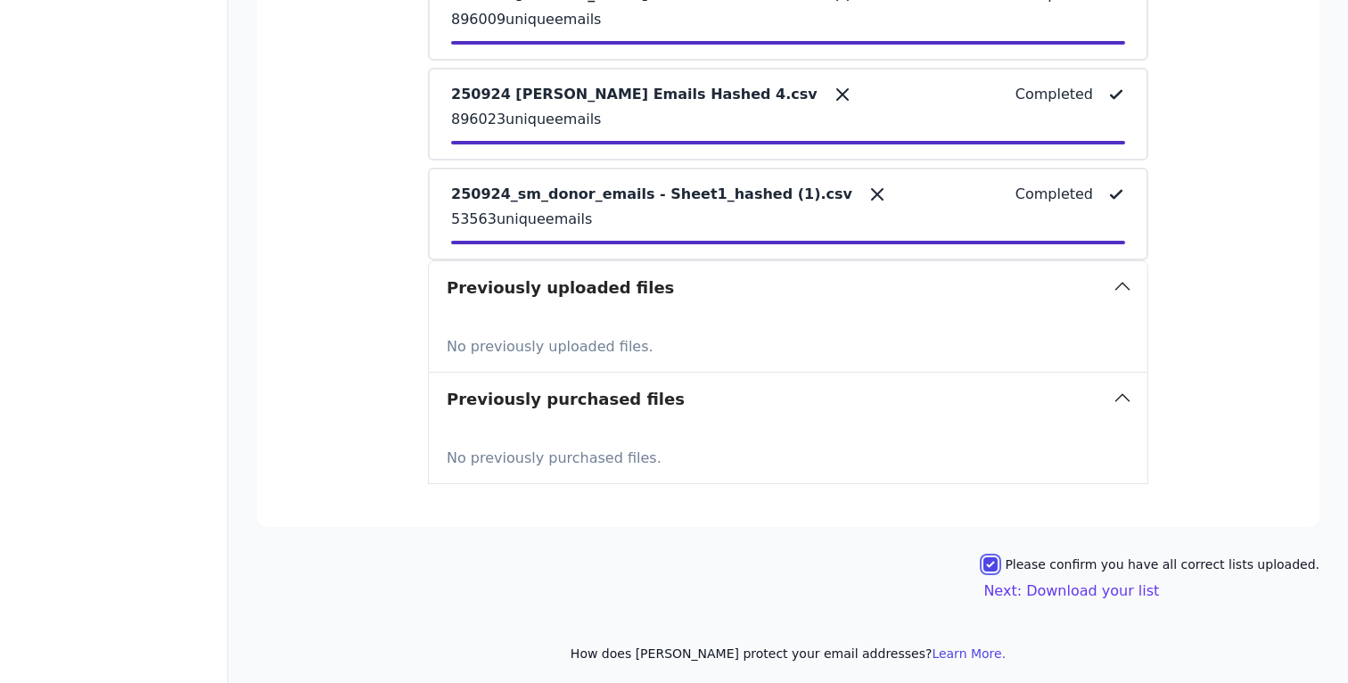
scroll to position [863, 0]
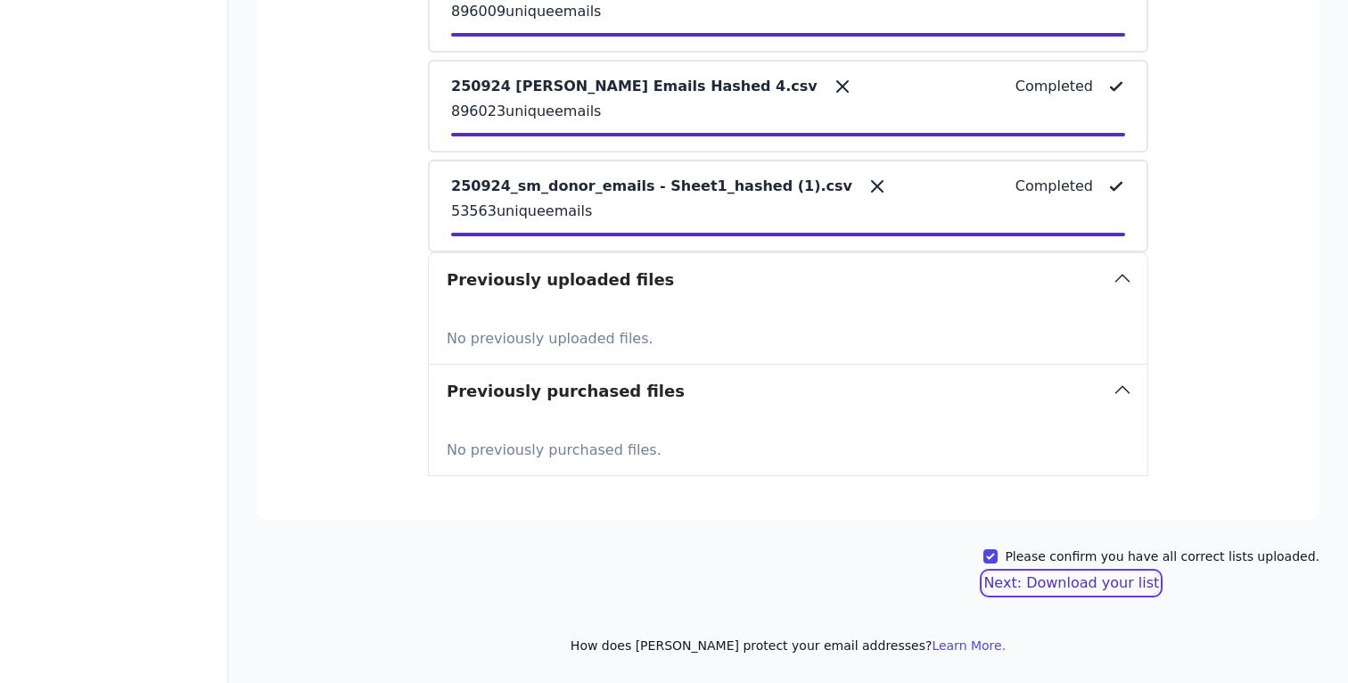
click at [1081, 587] on button "Next: Download your list" at bounding box center [1071, 582] width 176 height 21
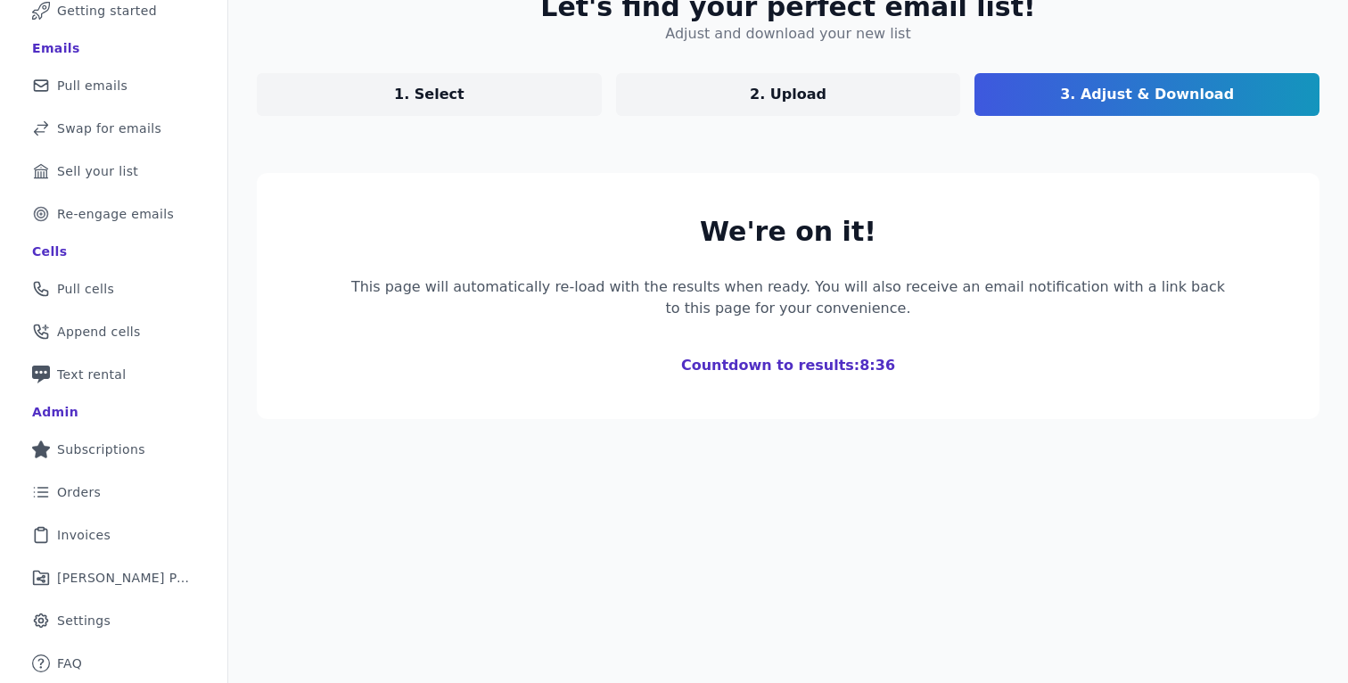
scroll to position [322, 0]
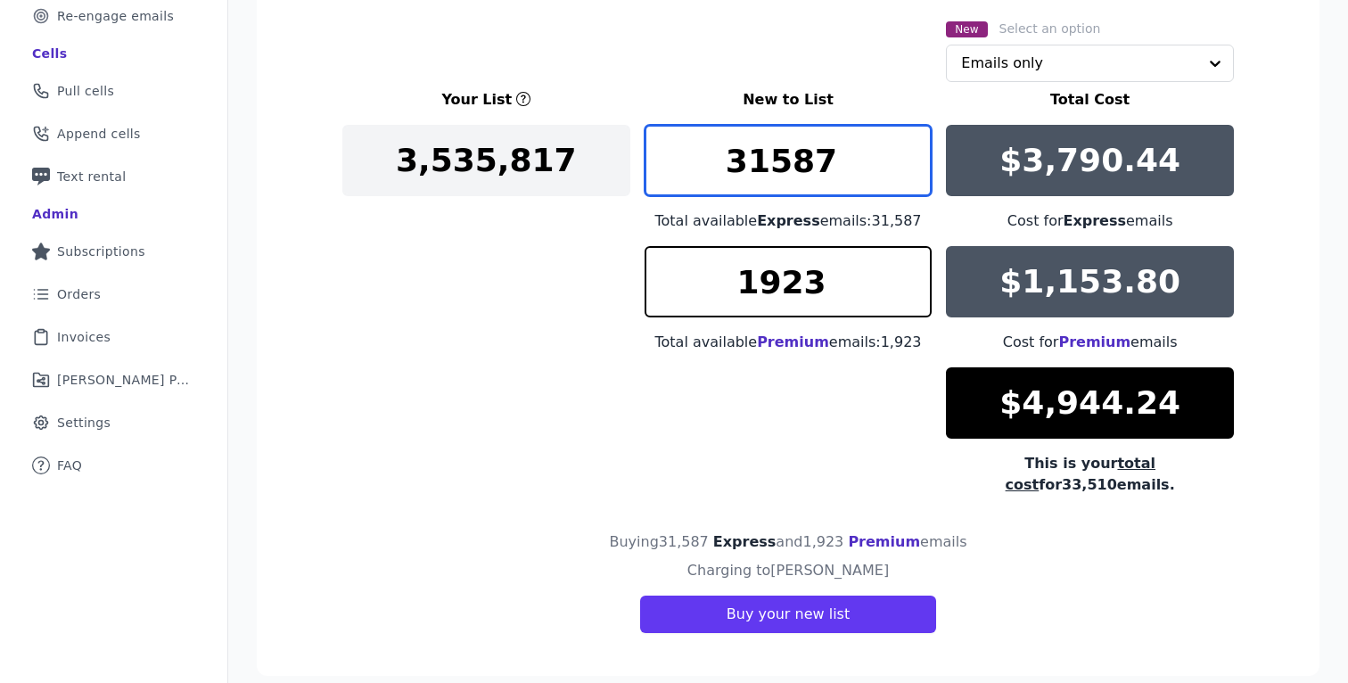
click at [836, 156] on input "31587" at bounding box center [789, 160] width 288 height 71
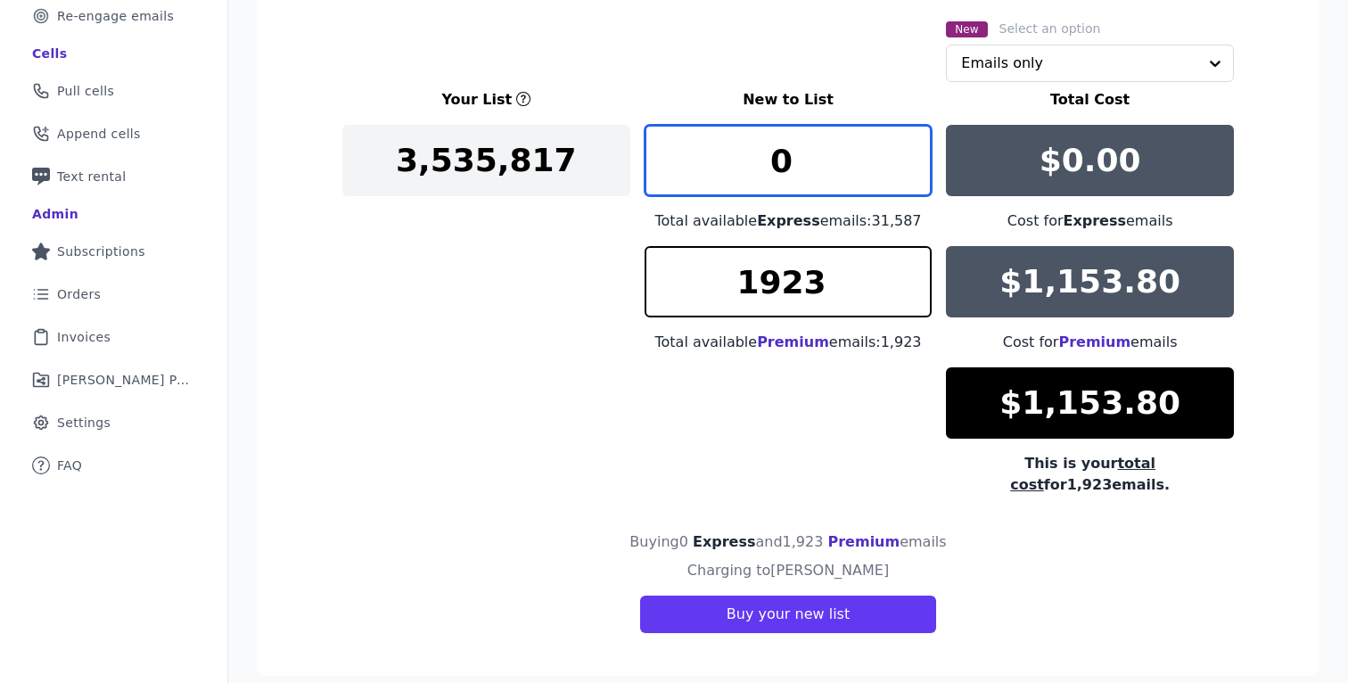
type input "31587"
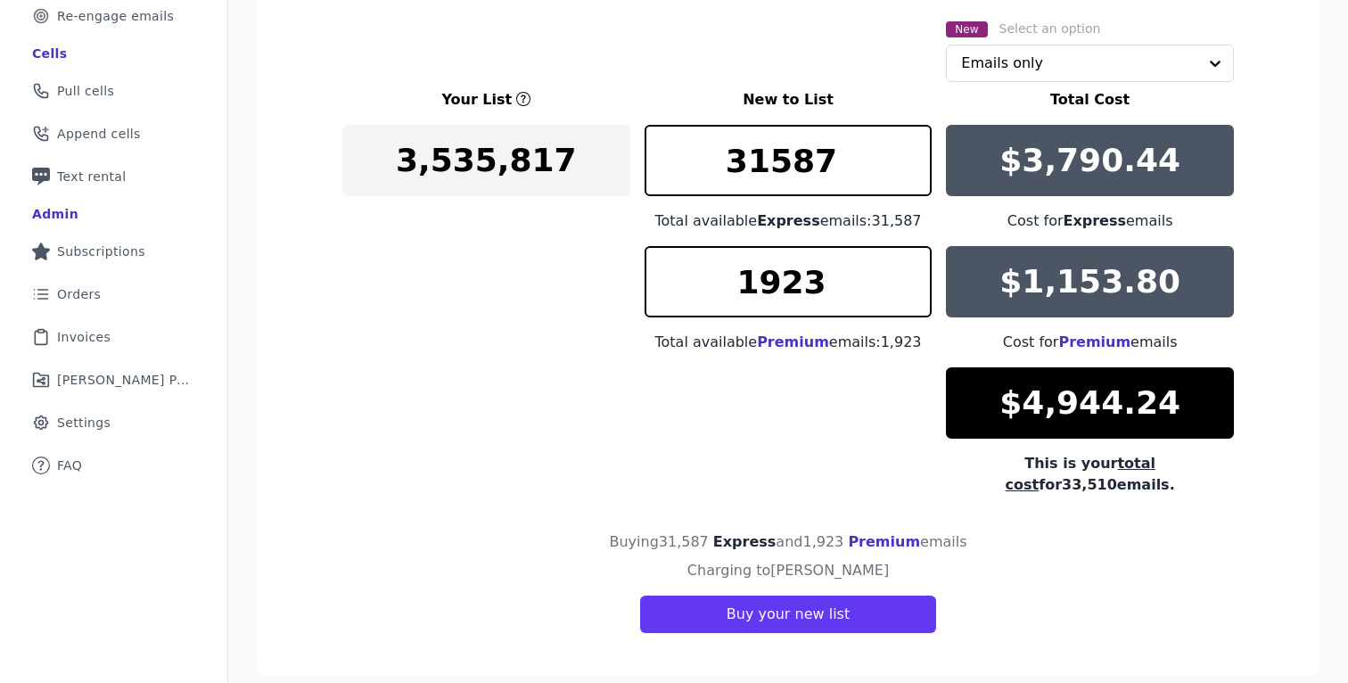
click at [768, 455] on div "Your List New to List Total Cost 3,535,817 31587 Total available Express emails…" at bounding box center [787, 292] width 891 height 407
click at [1108, 75] on input "text" at bounding box center [1079, 63] width 236 height 36
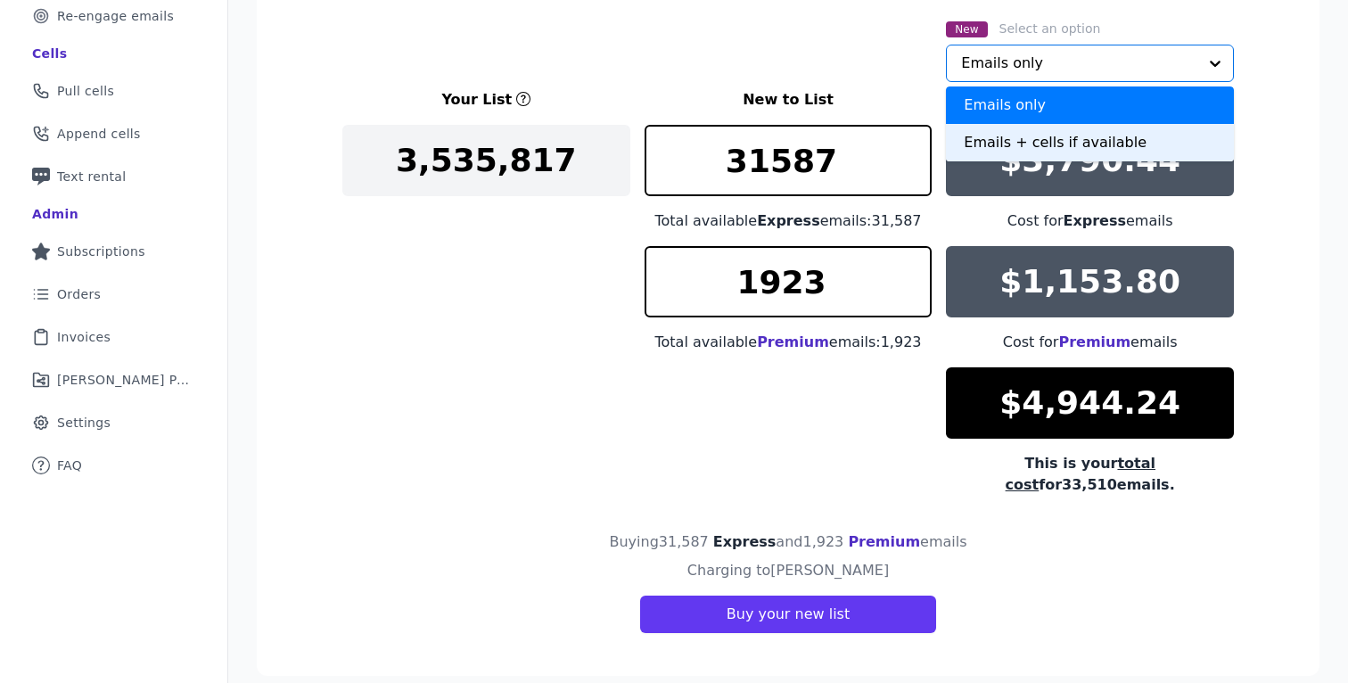
click at [1048, 144] on div "Emails + cells if available" at bounding box center [1090, 142] width 288 height 37
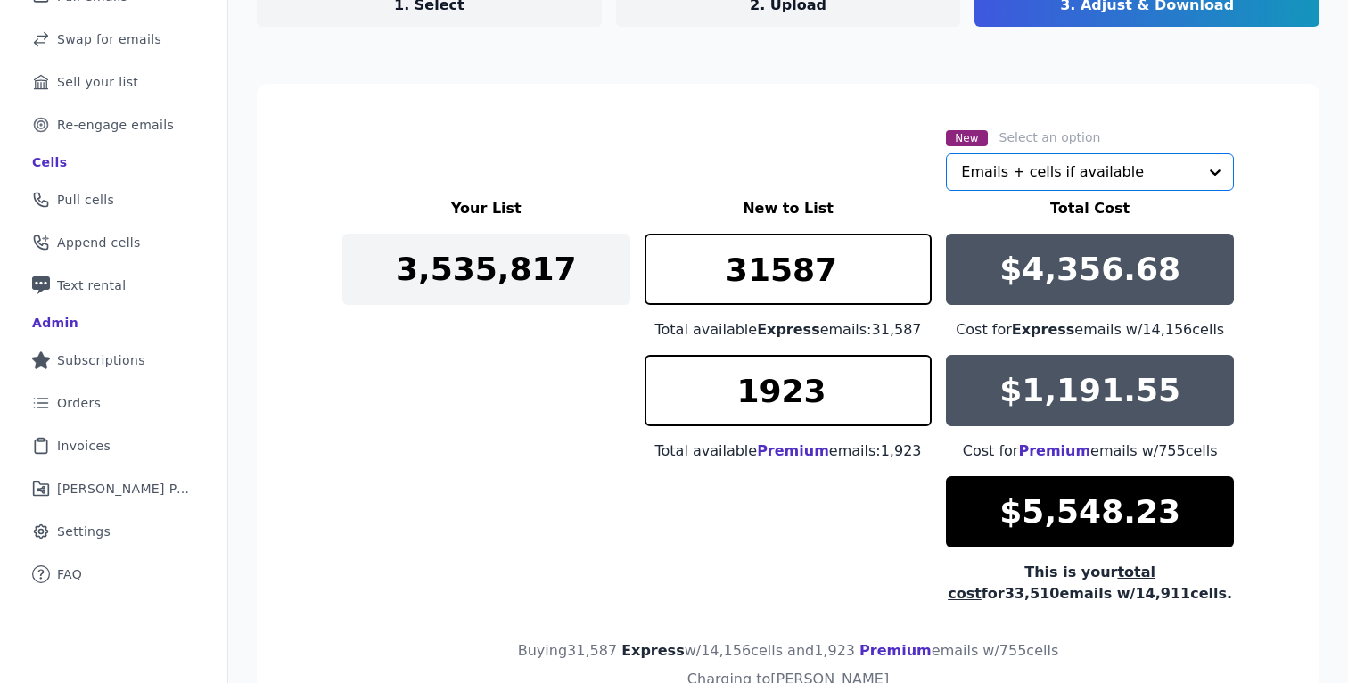
scroll to position [204, 0]
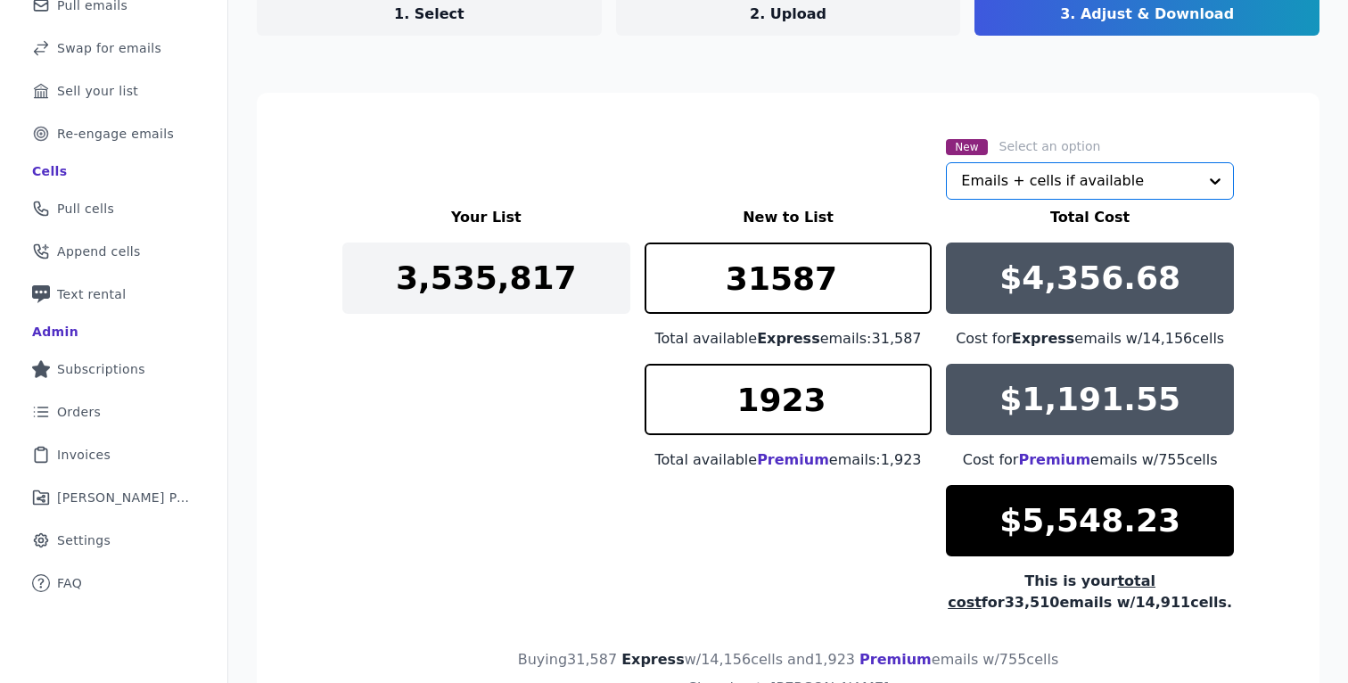
click at [587, 528] on div "Your List New to List Total Cost 3,535,817 31587 Total available Express emails…" at bounding box center [787, 410] width 891 height 407
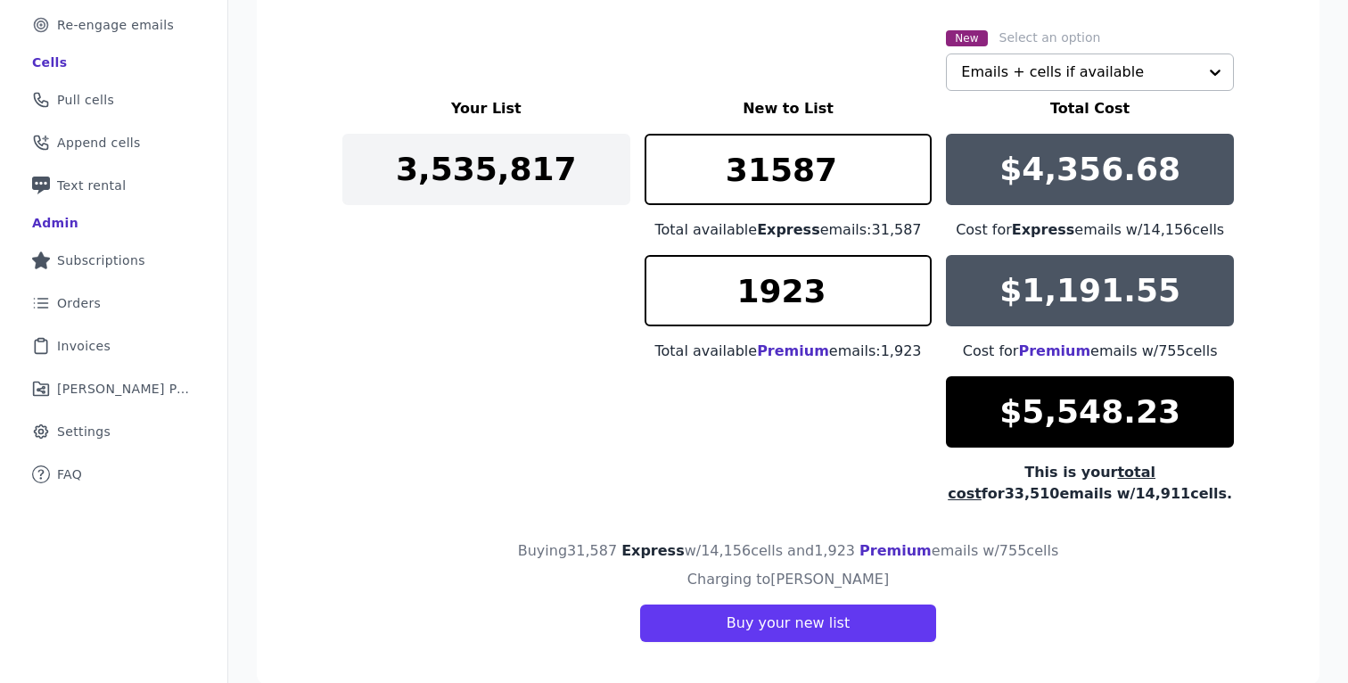
scroll to position [306, 0]
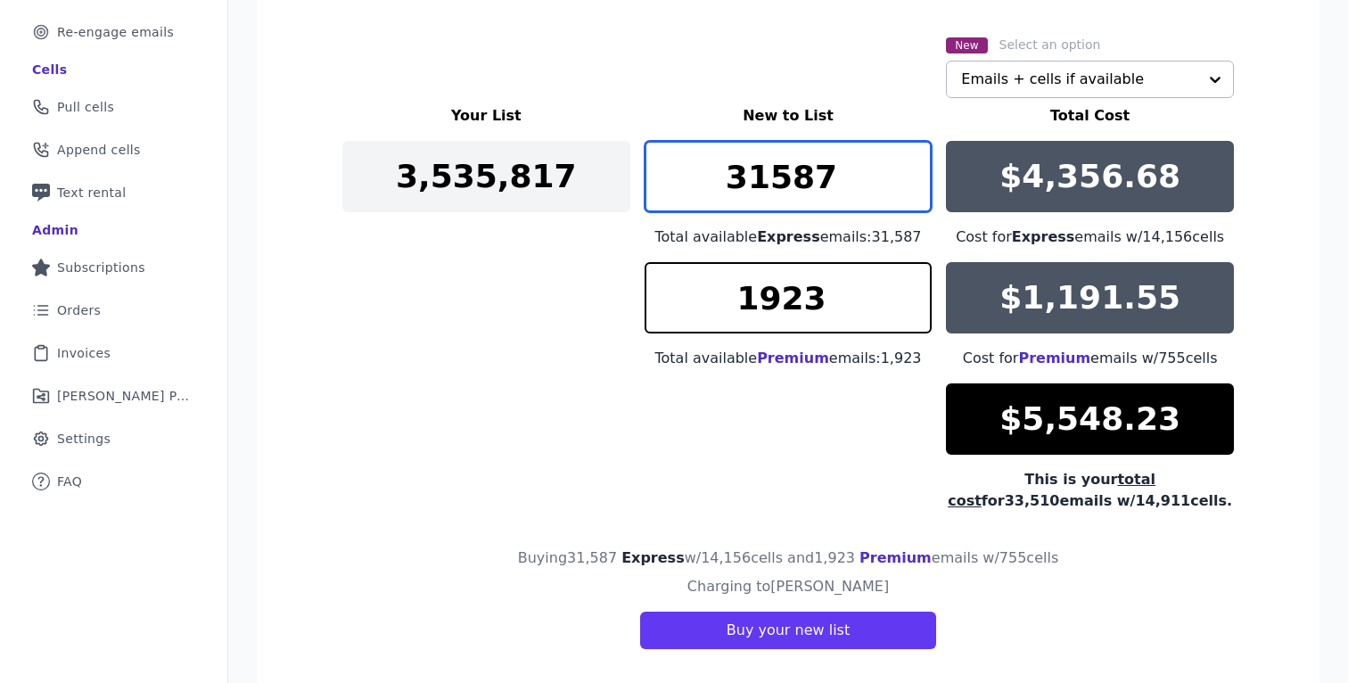
click at [834, 183] on input "31587" at bounding box center [789, 176] width 288 height 71
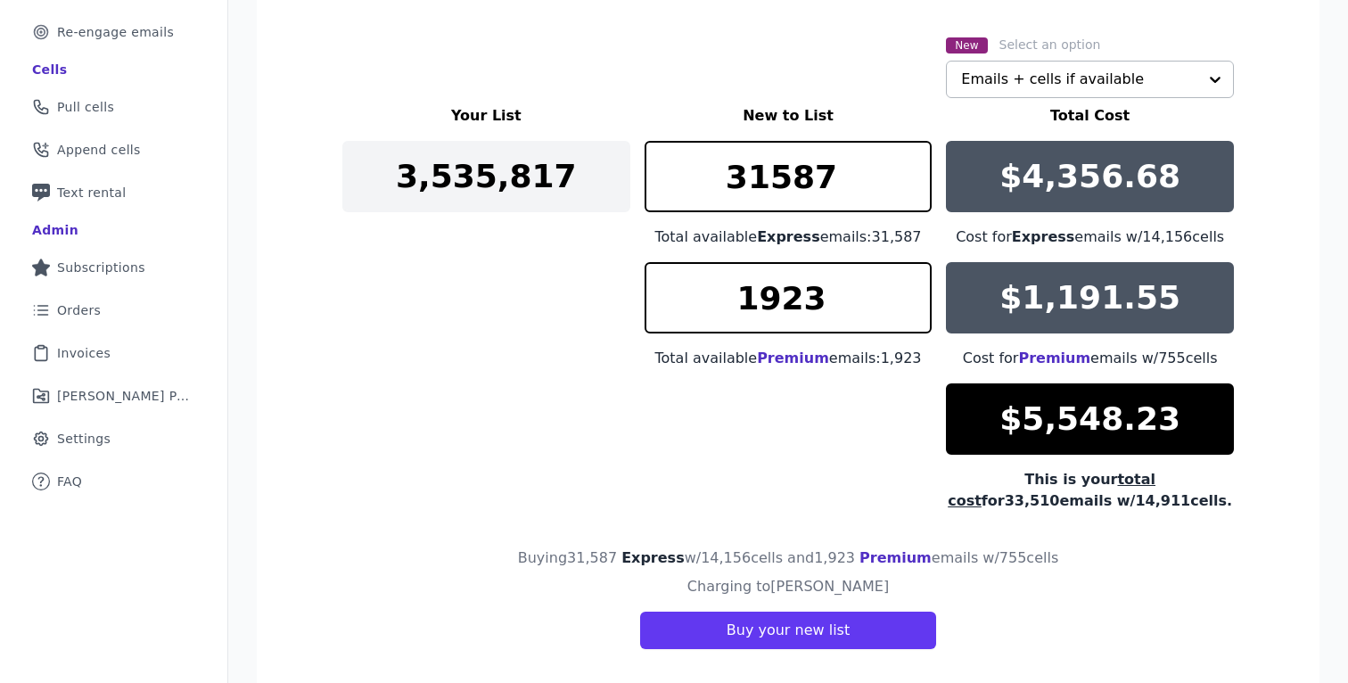
click at [464, 383] on div "Your List New to List Total Cost 3,535,817 31587 Total available Express emails…" at bounding box center [787, 308] width 891 height 407
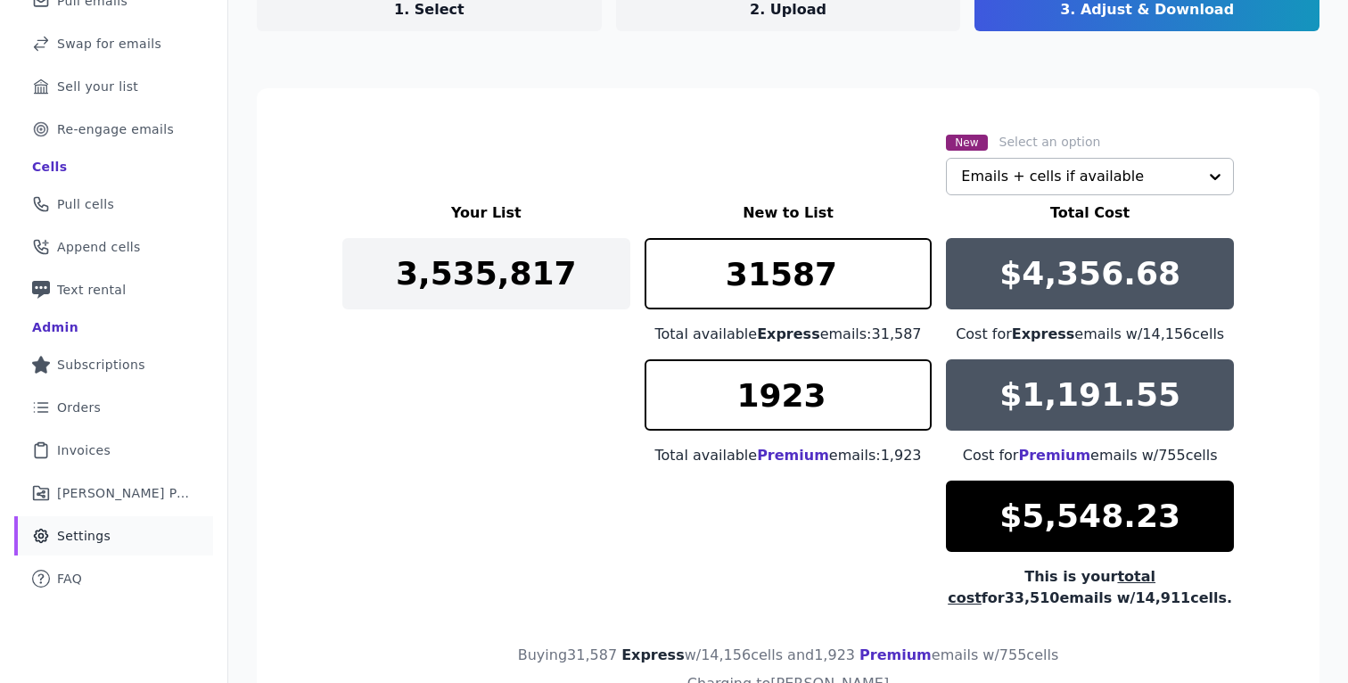
scroll to position [227, 0]
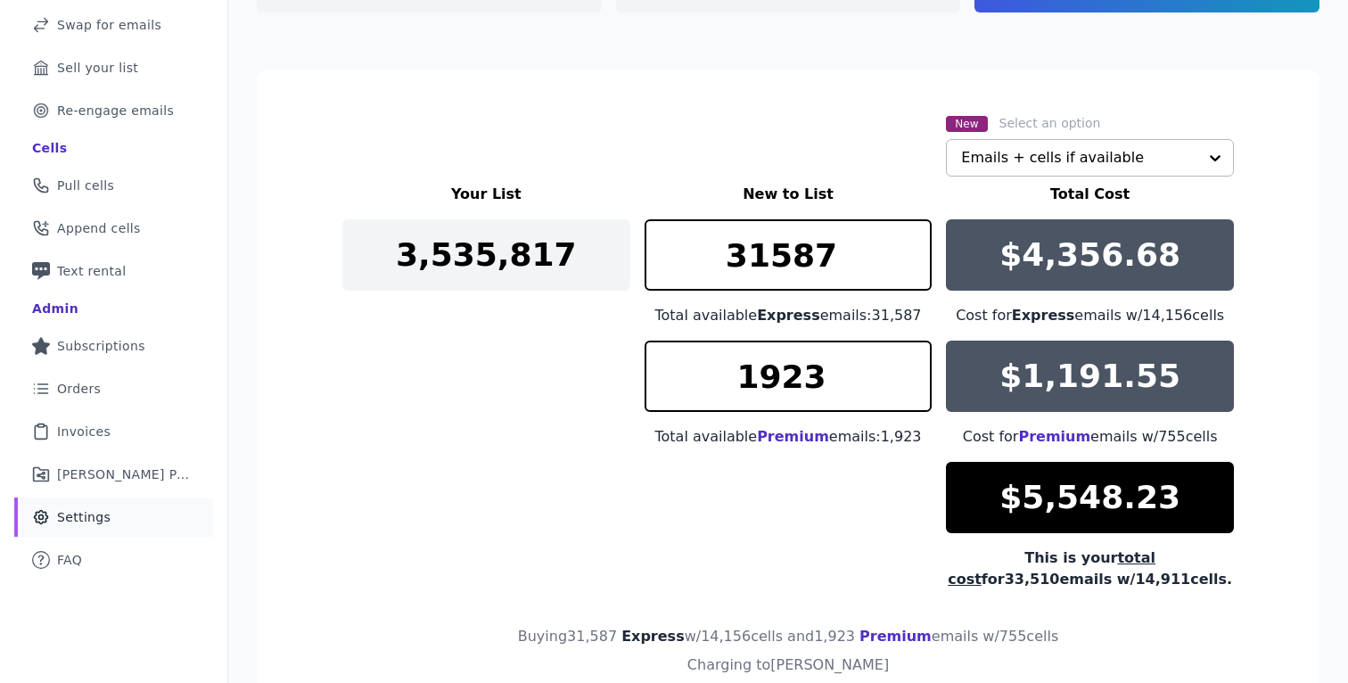
click at [106, 521] on span "Settings" at bounding box center [83, 517] width 53 height 18
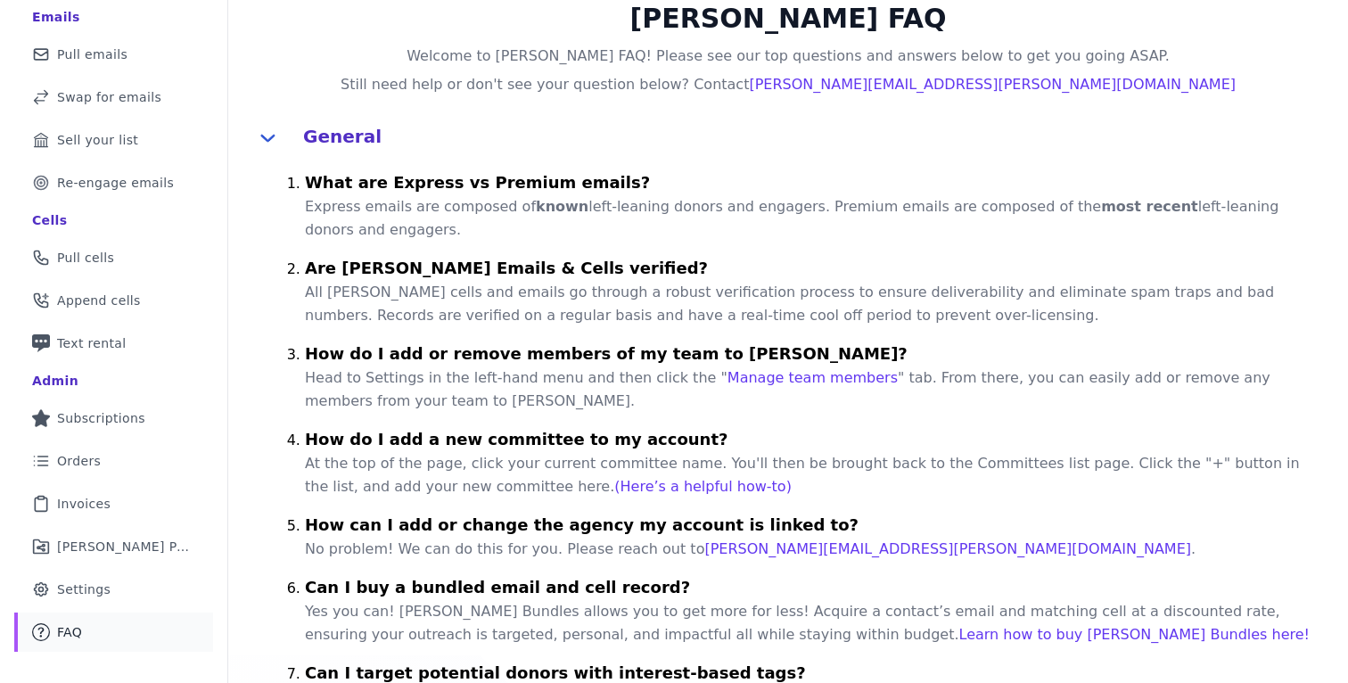
scroll to position [162, 0]
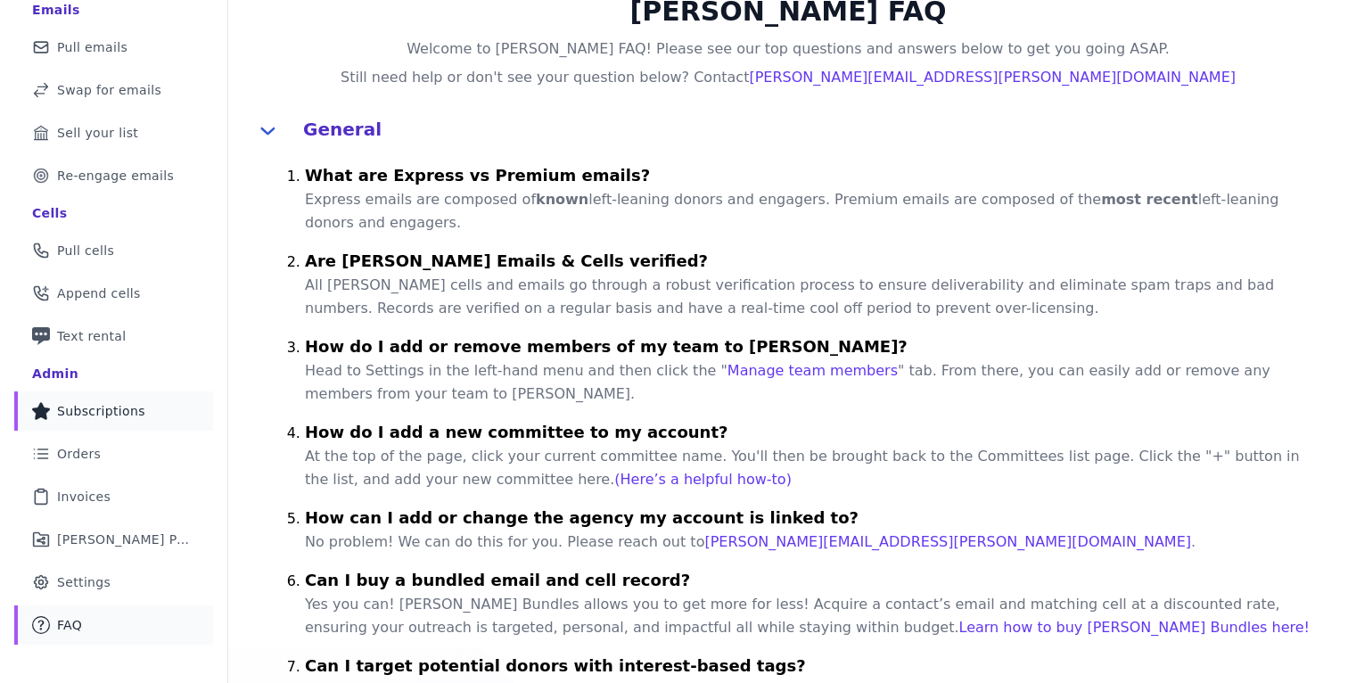
click at [108, 400] on link "Star Icon Full Star Subscriptions" at bounding box center [113, 410] width 199 height 39
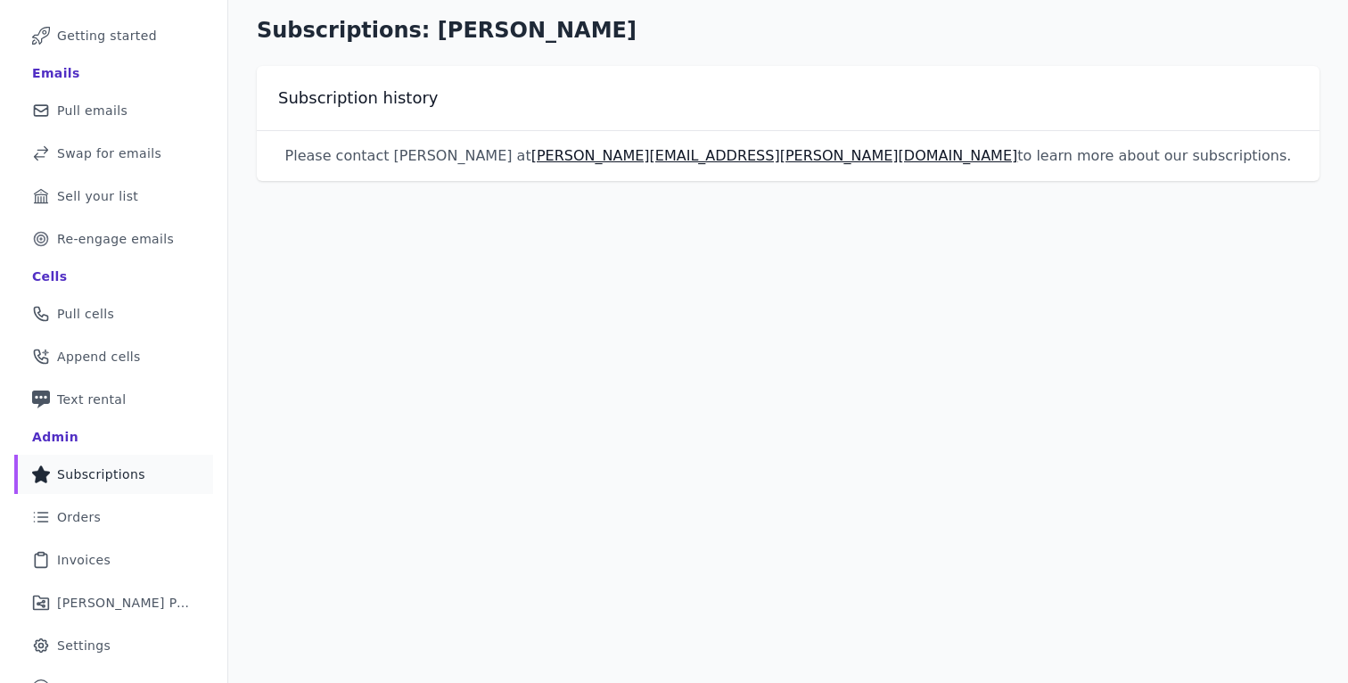
scroll to position [124, 0]
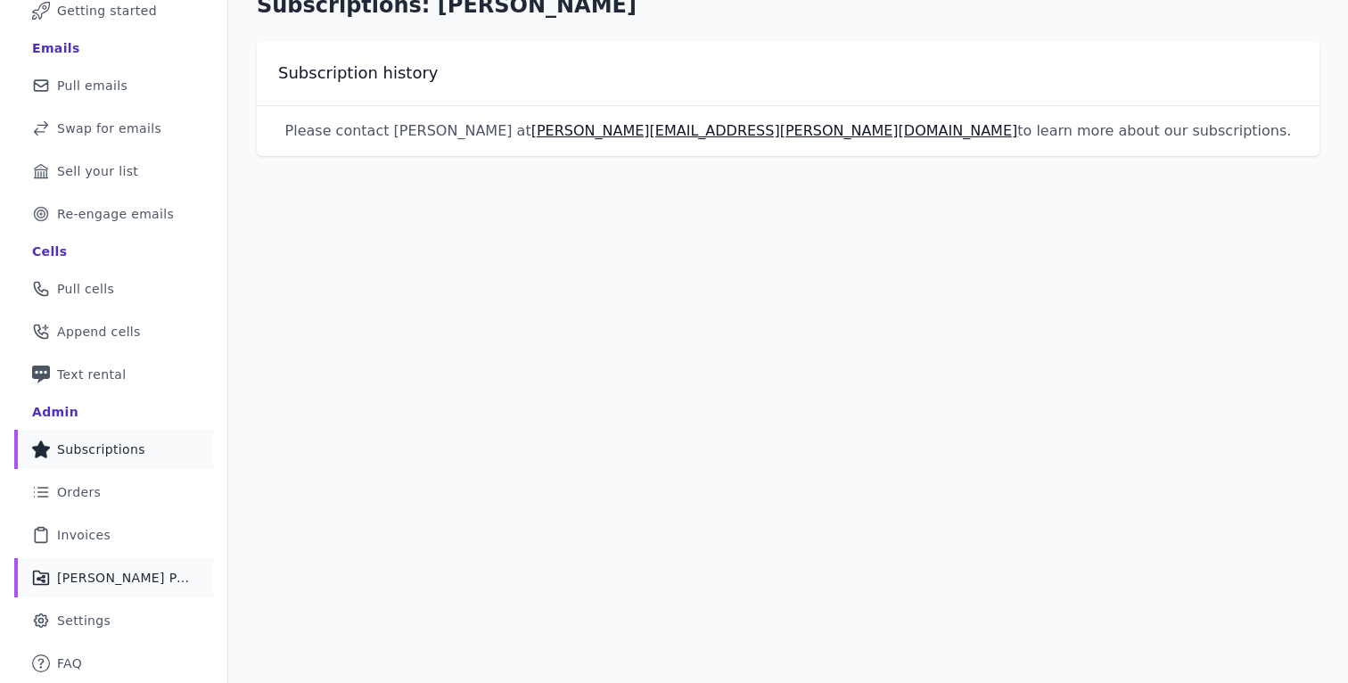
click at [117, 579] on span "[PERSON_NAME] Performance" at bounding box center [124, 578] width 135 height 18
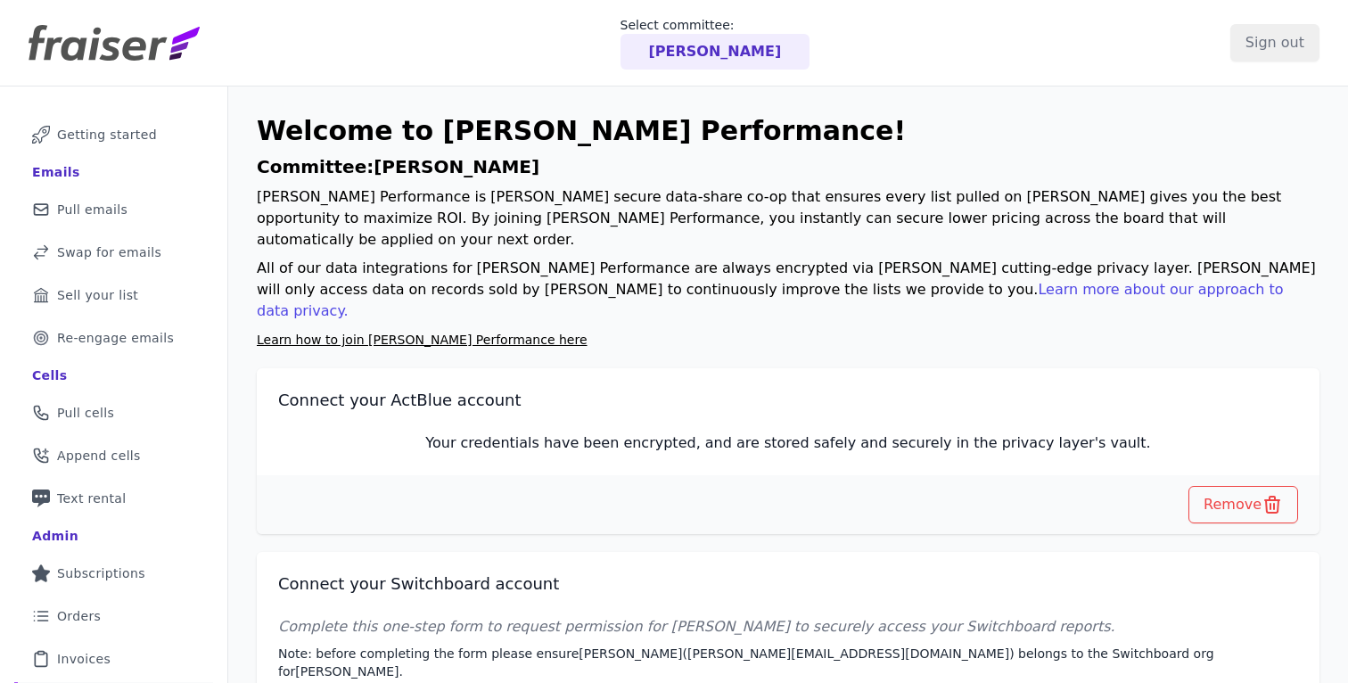
scroll to position [124, 0]
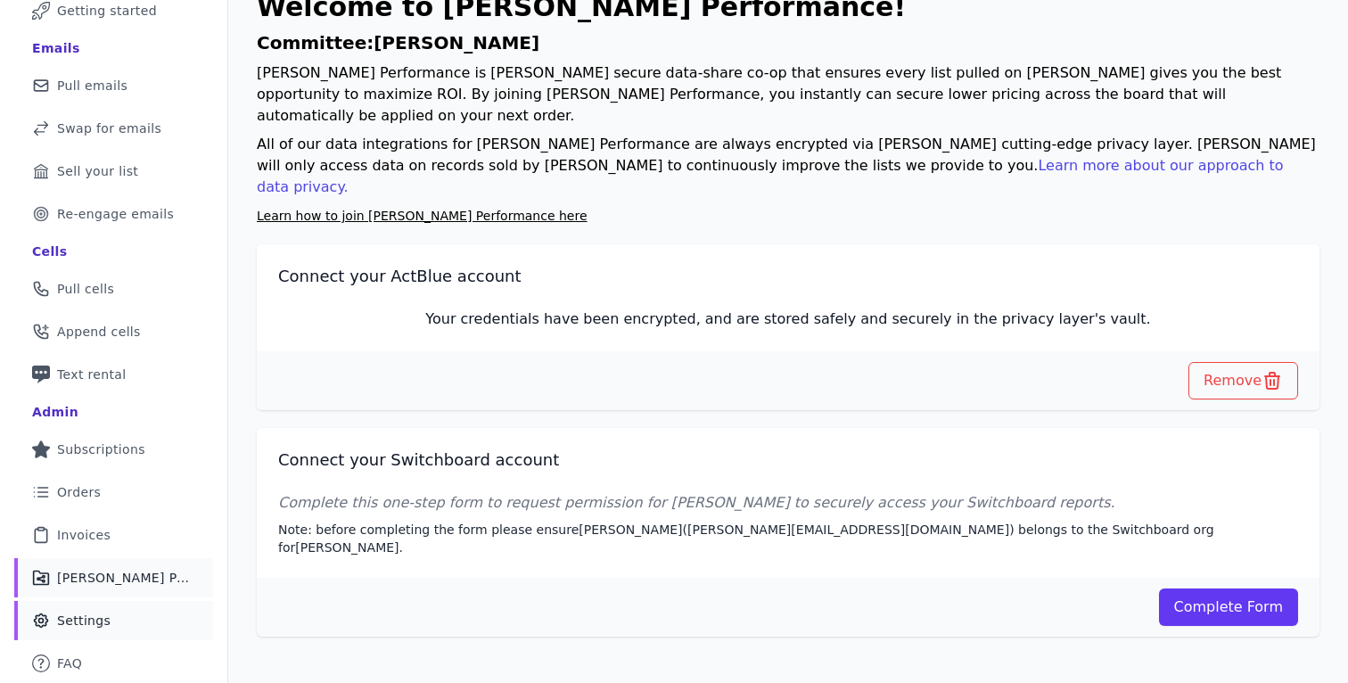
click at [82, 631] on link "Gear Icon Outline of a gear Settings" at bounding box center [113, 620] width 199 height 39
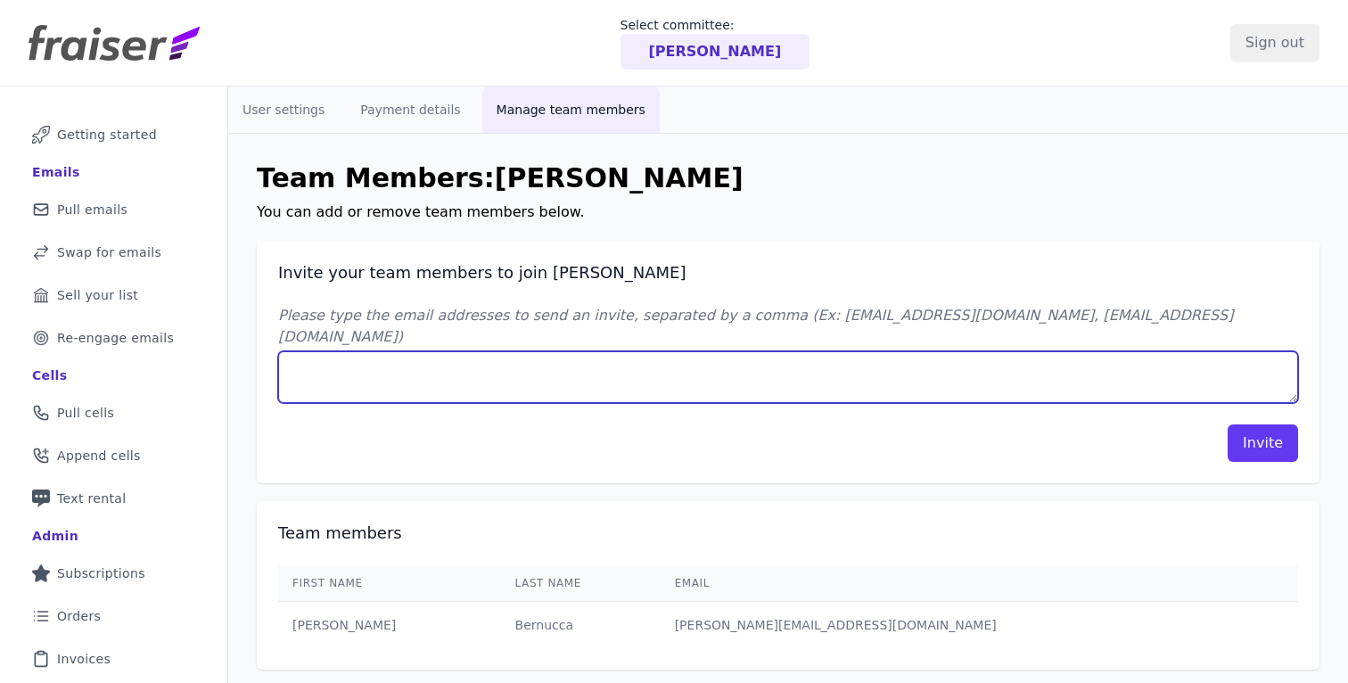
click at [481, 361] on textarea "Please type the email addresses to send an invite, separated by a comma (Ex: [E…" at bounding box center [788, 377] width 1020 height 52
type textarea "[EMAIL_ADDRESS][DOMAIN_NAME]"
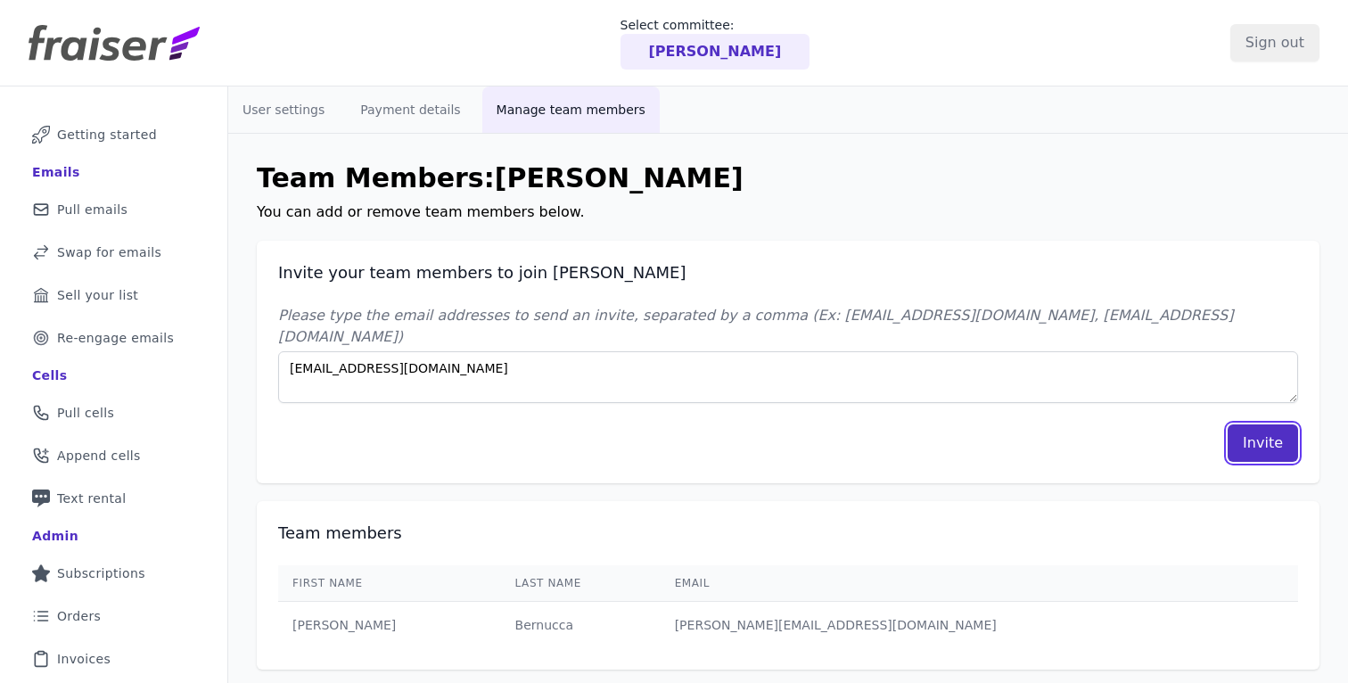
click at [1252, 427] on button "Invite" at bounding box center [1263, 442] width 70 height 37
